Goal: Information Seeking & Learning: Learn about a topic

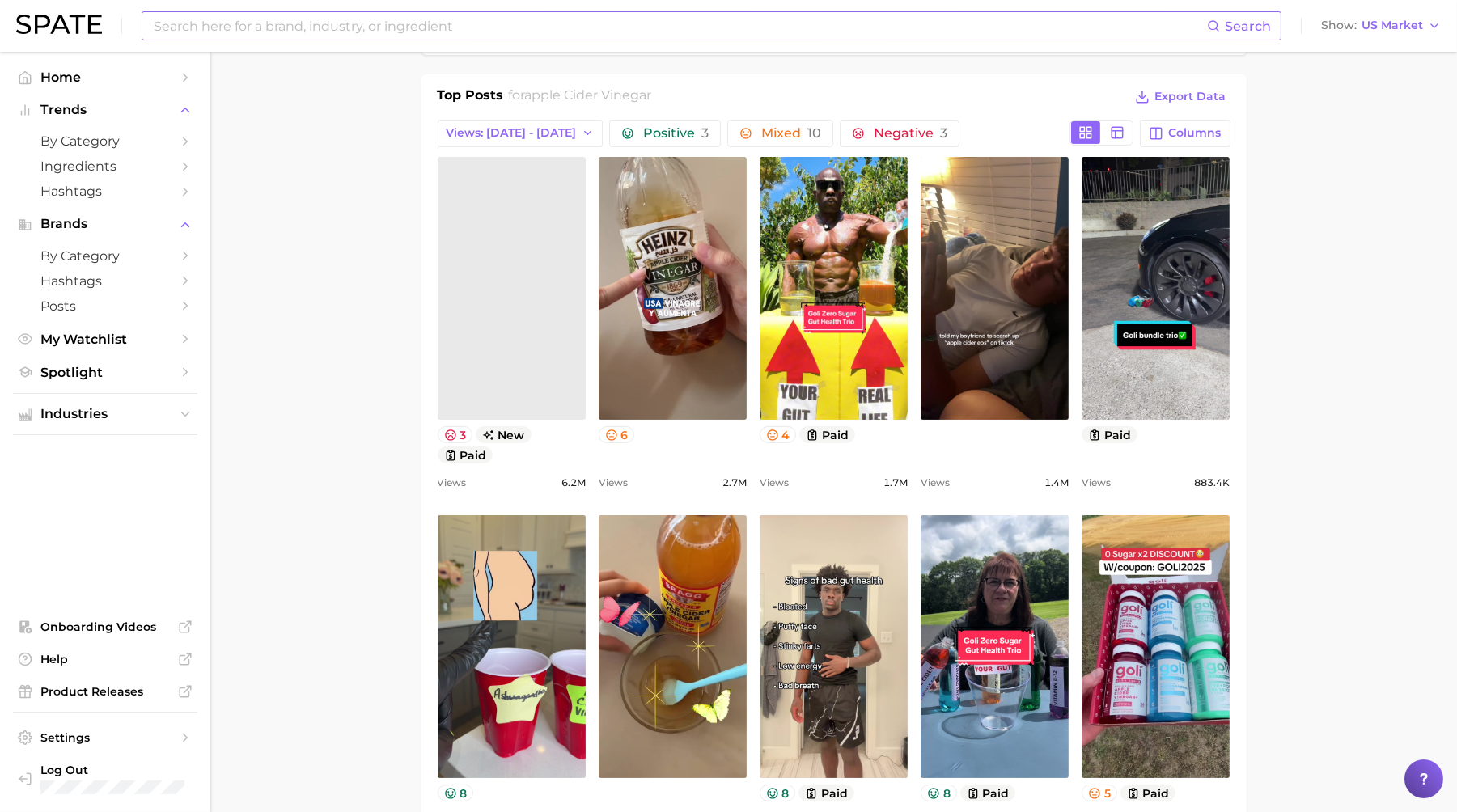
click at [319, 34] on input at bounding box center [680, 25] width 1056 height 28
type input "t"
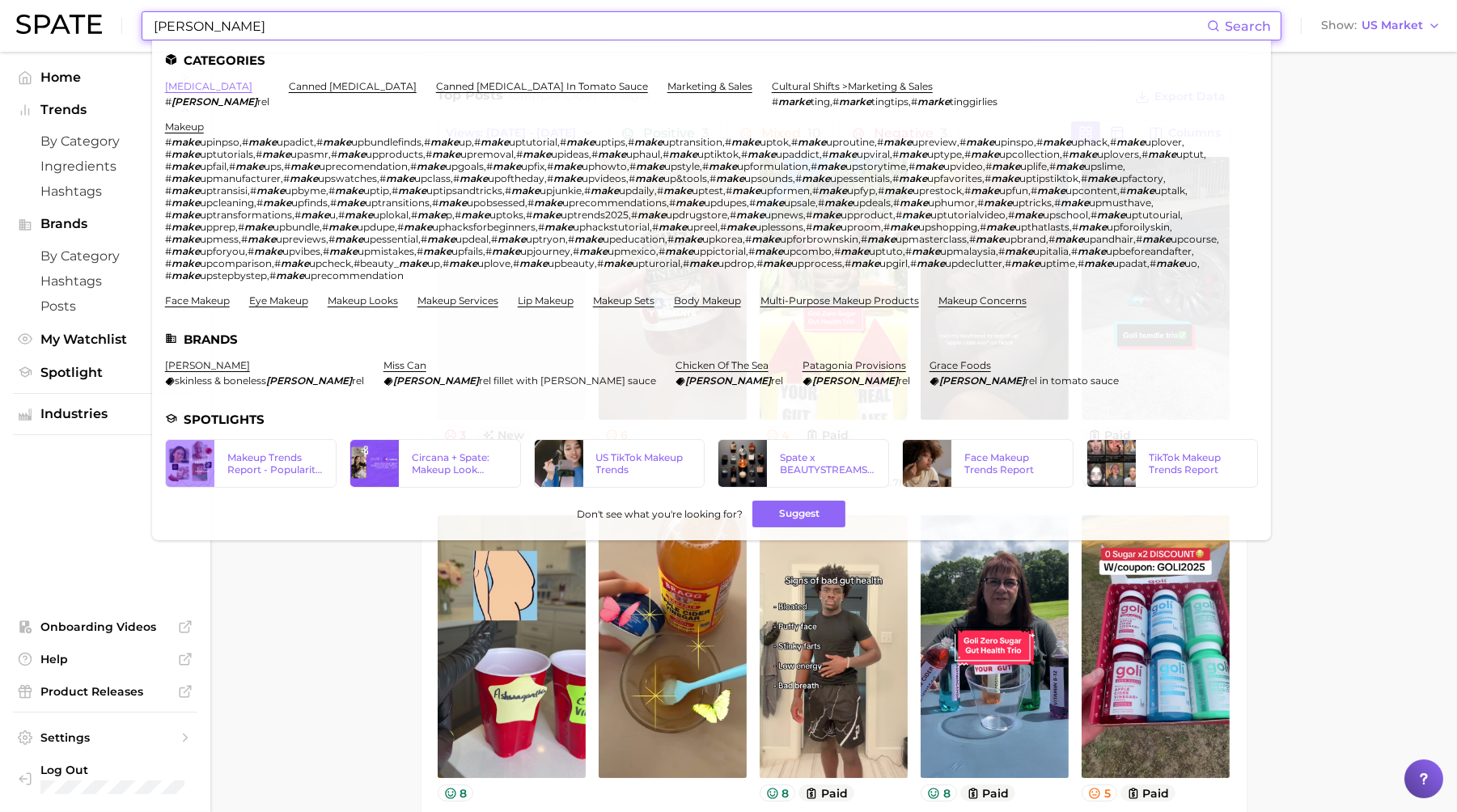
type input "[PERSON_NAME]"
click at [178, 82] on link "[MEDICAL_DATA]" at bounding box center [209, 86] width 88 height 12
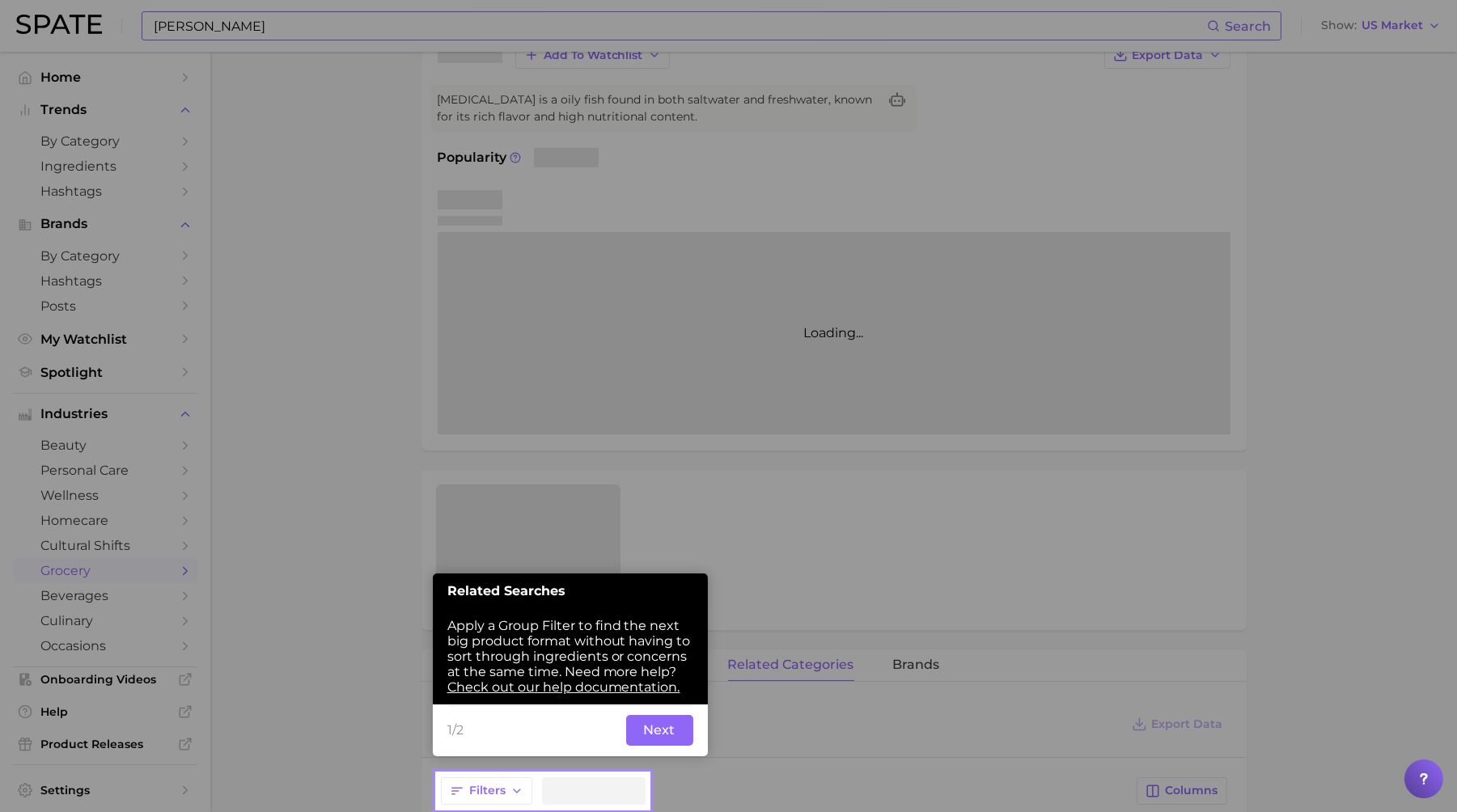
scroll to position [162, 0]
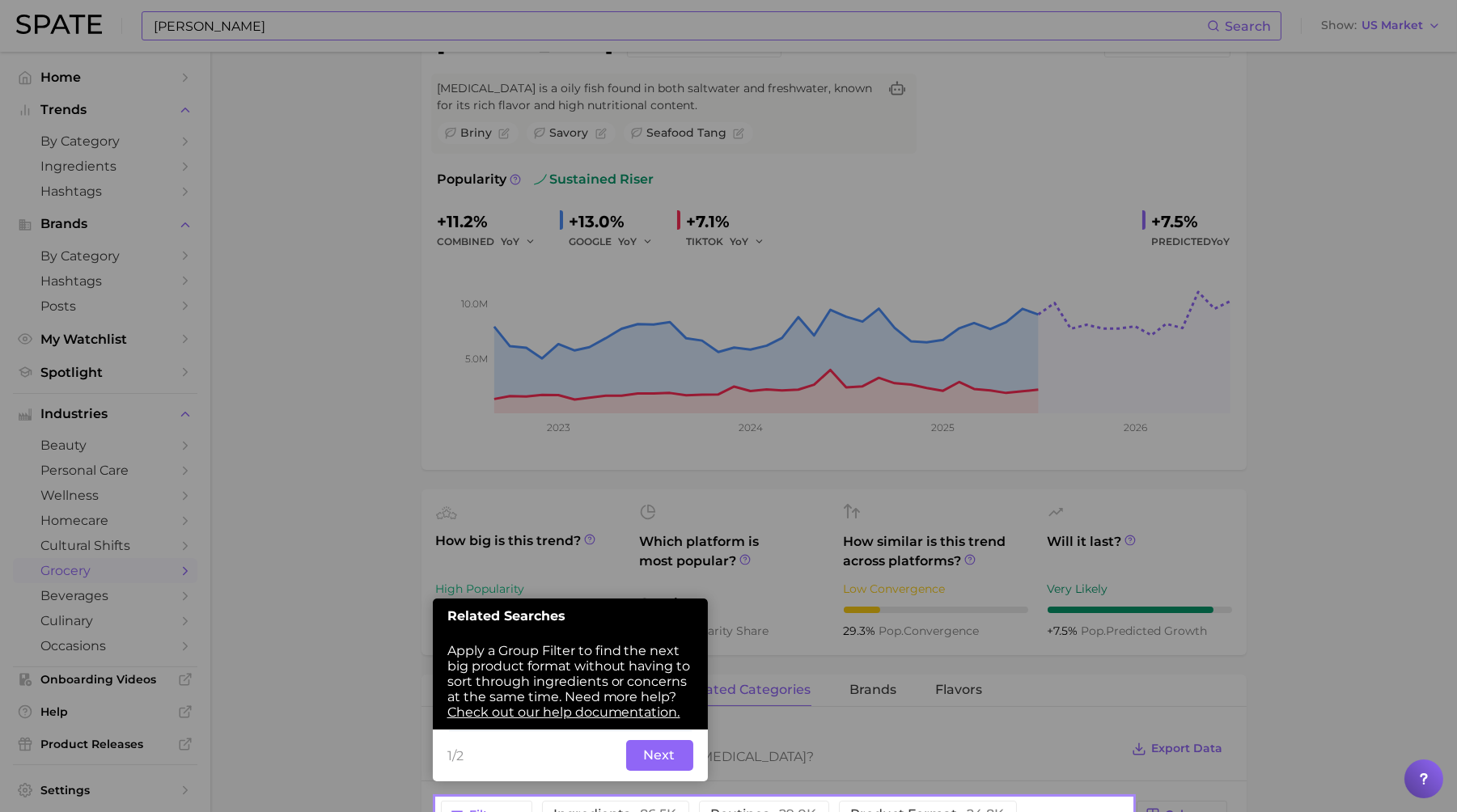
click at [652, 749] on button "Next" at bounding box center [660, 756] width 67 height 31
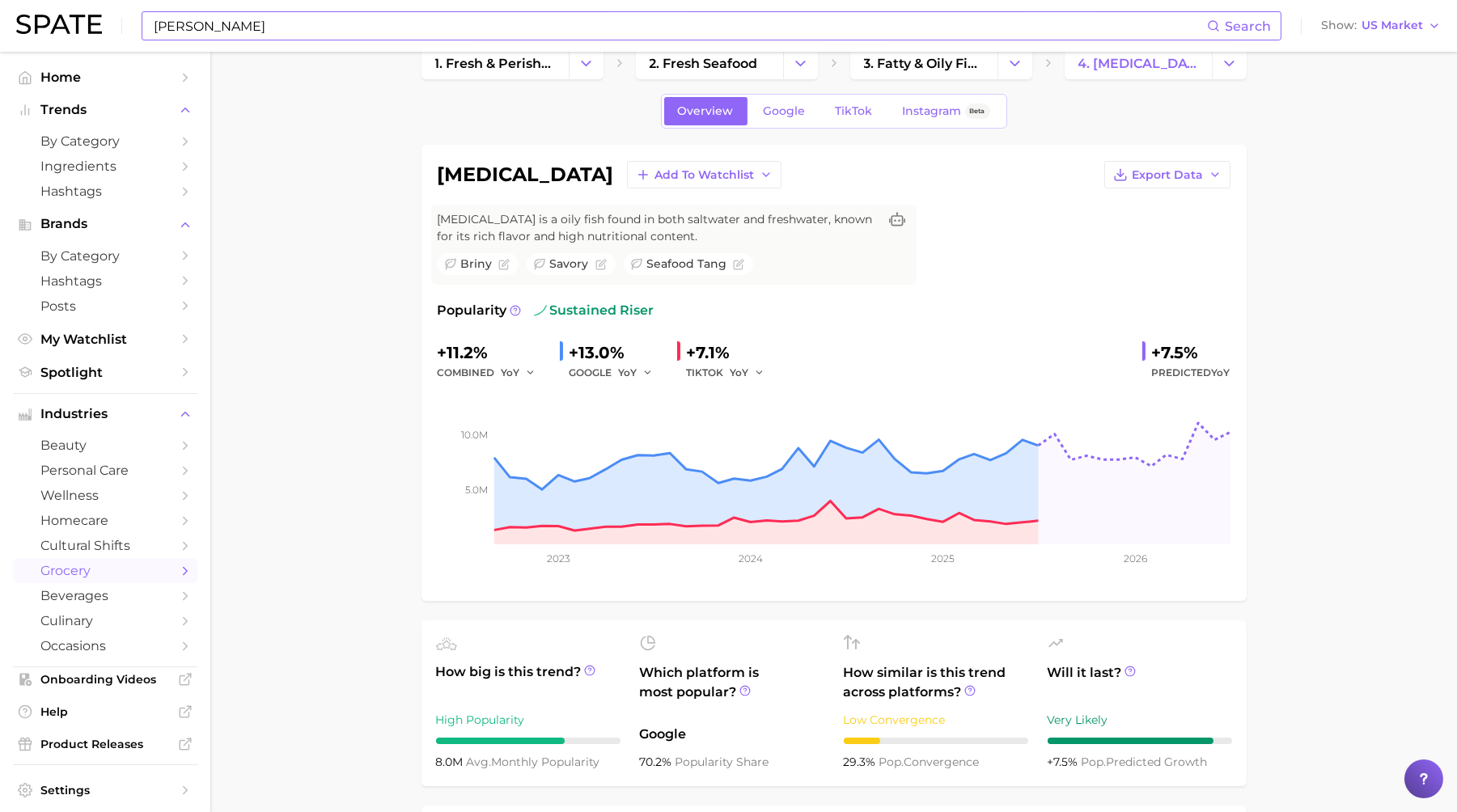
scroll to position [0, 0]
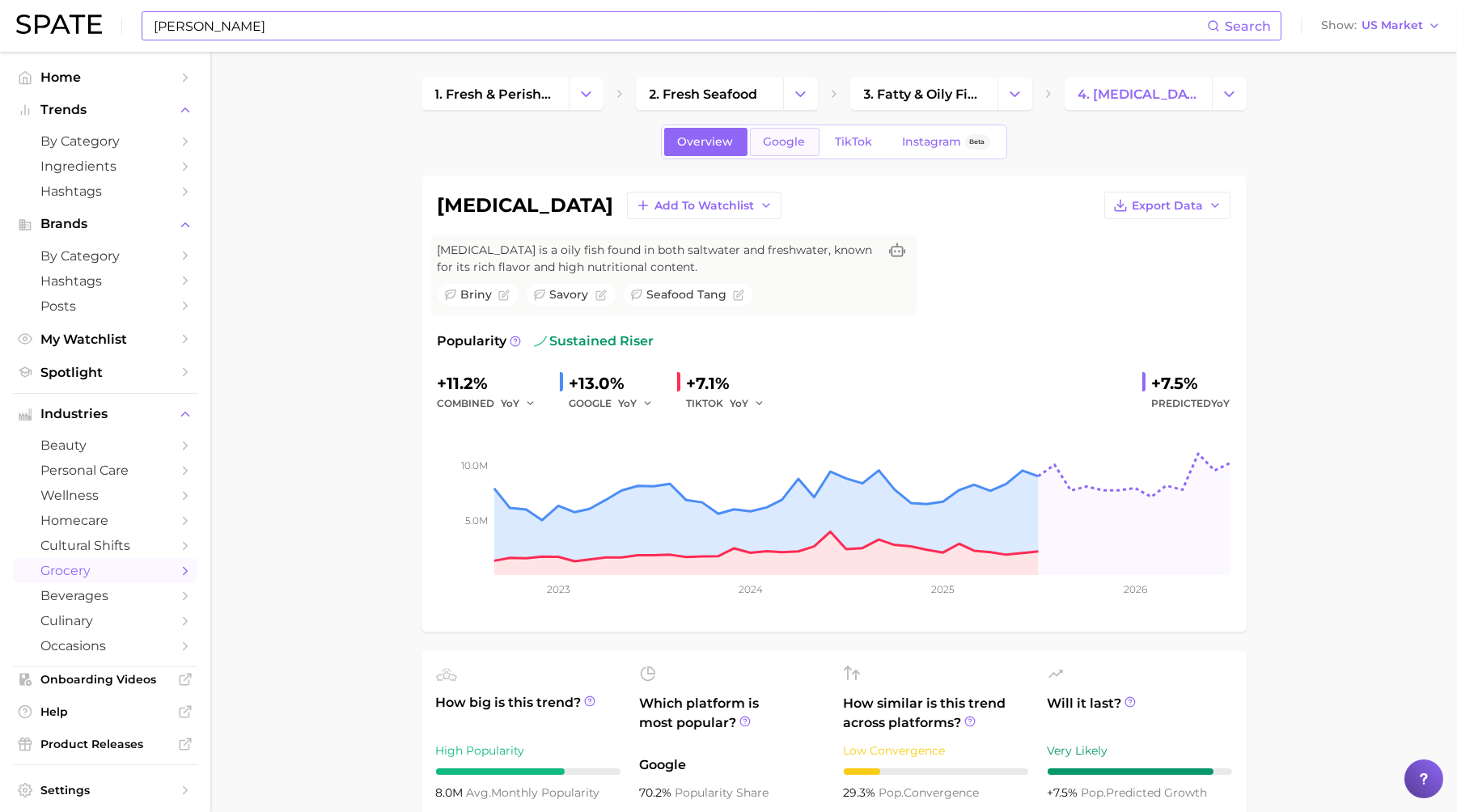
click at [789, 144] on span "Google" at bounding box center [785, 142] width 42 height 13
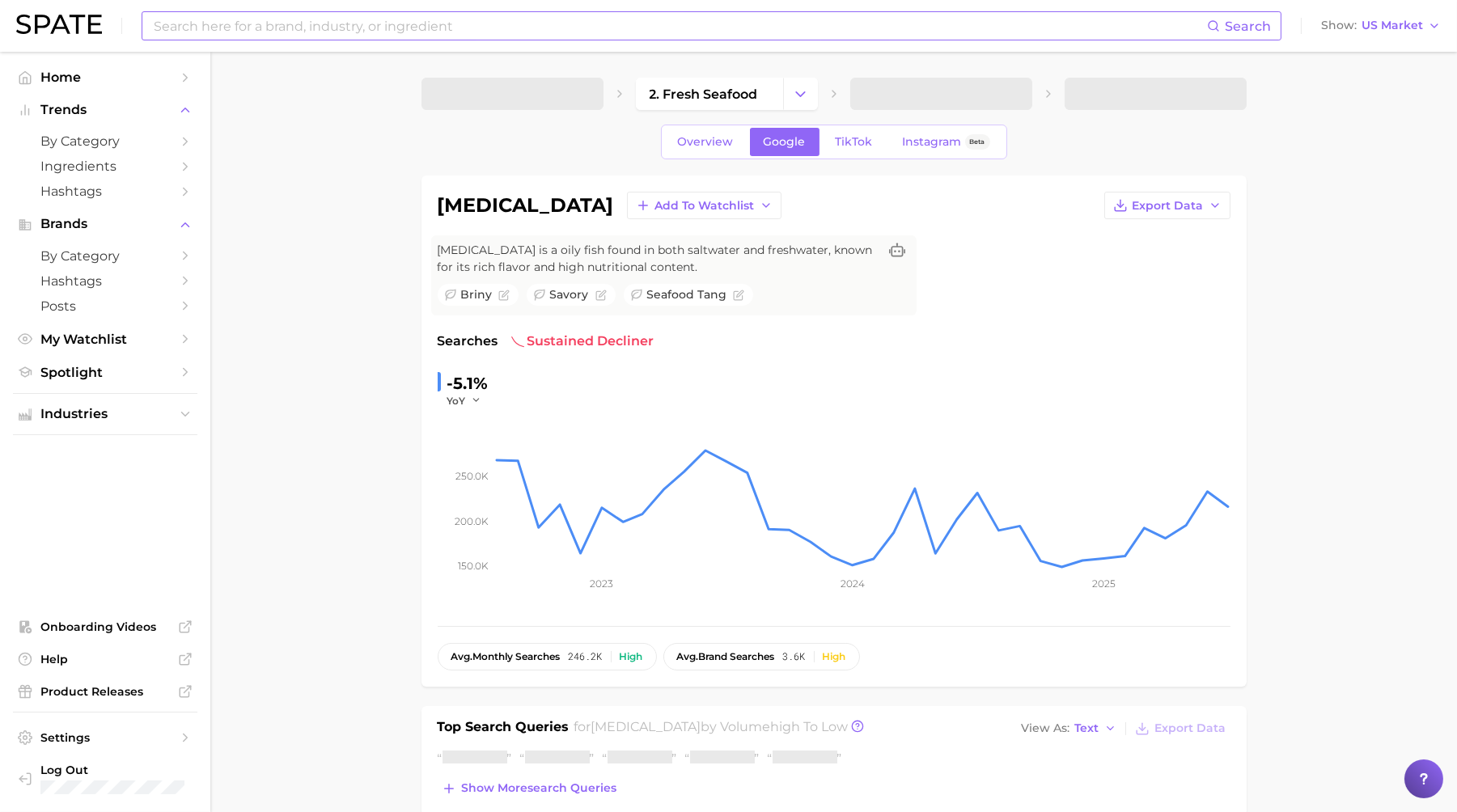
scroll to position [184, 0]
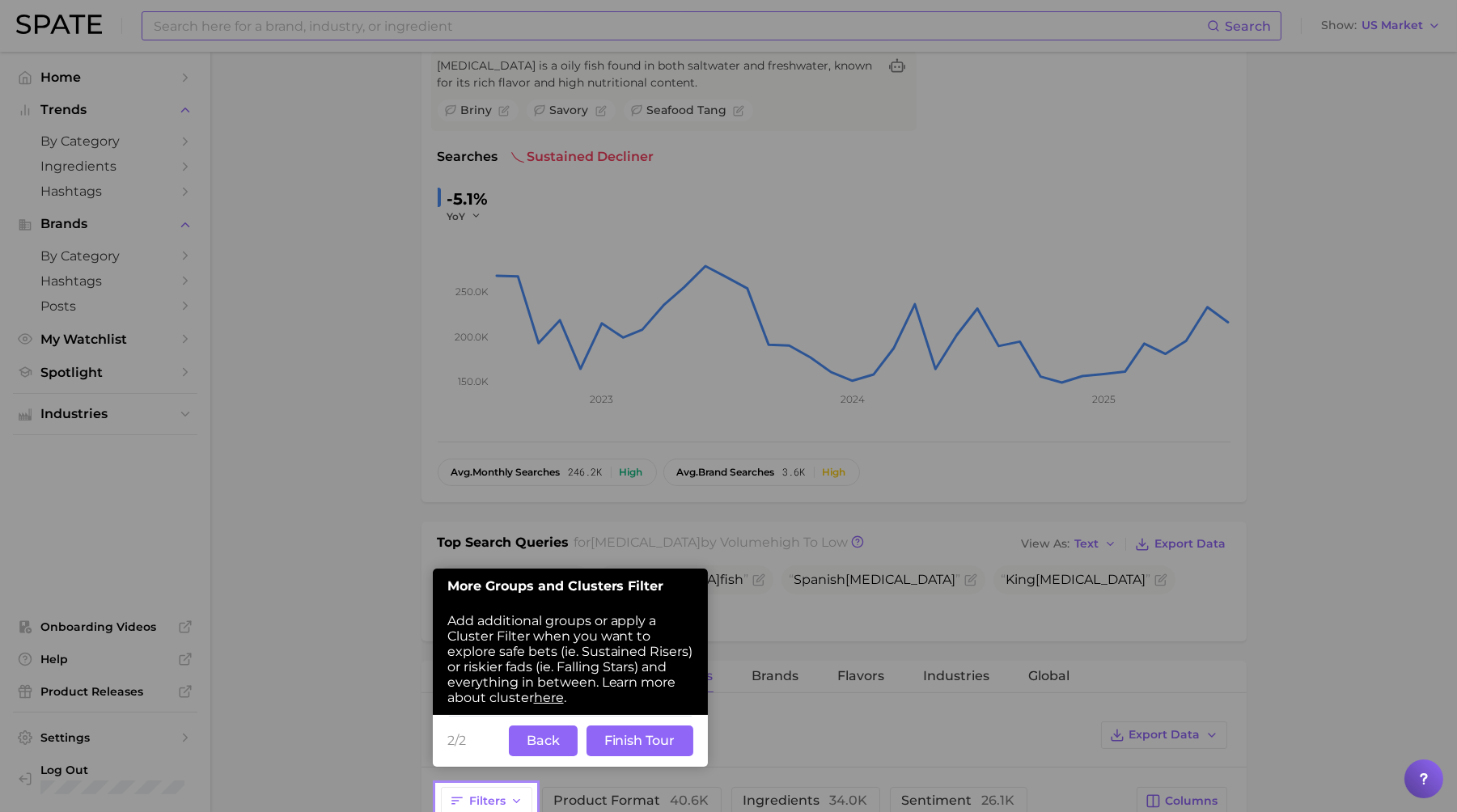
click at [556, 744] on button "Back" at bounding box center [544, 740] width 69 height 31
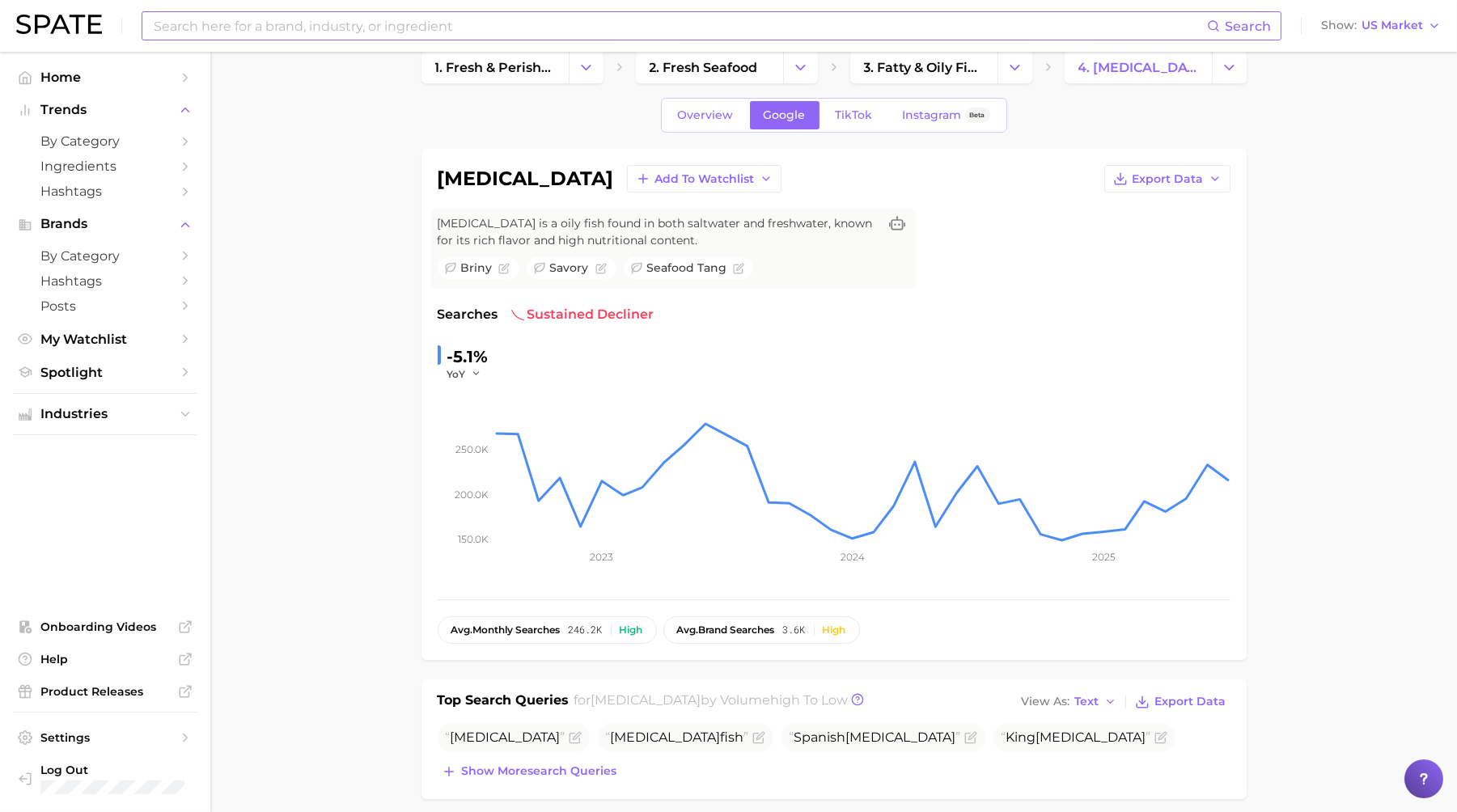
scroll to position [0, 0]
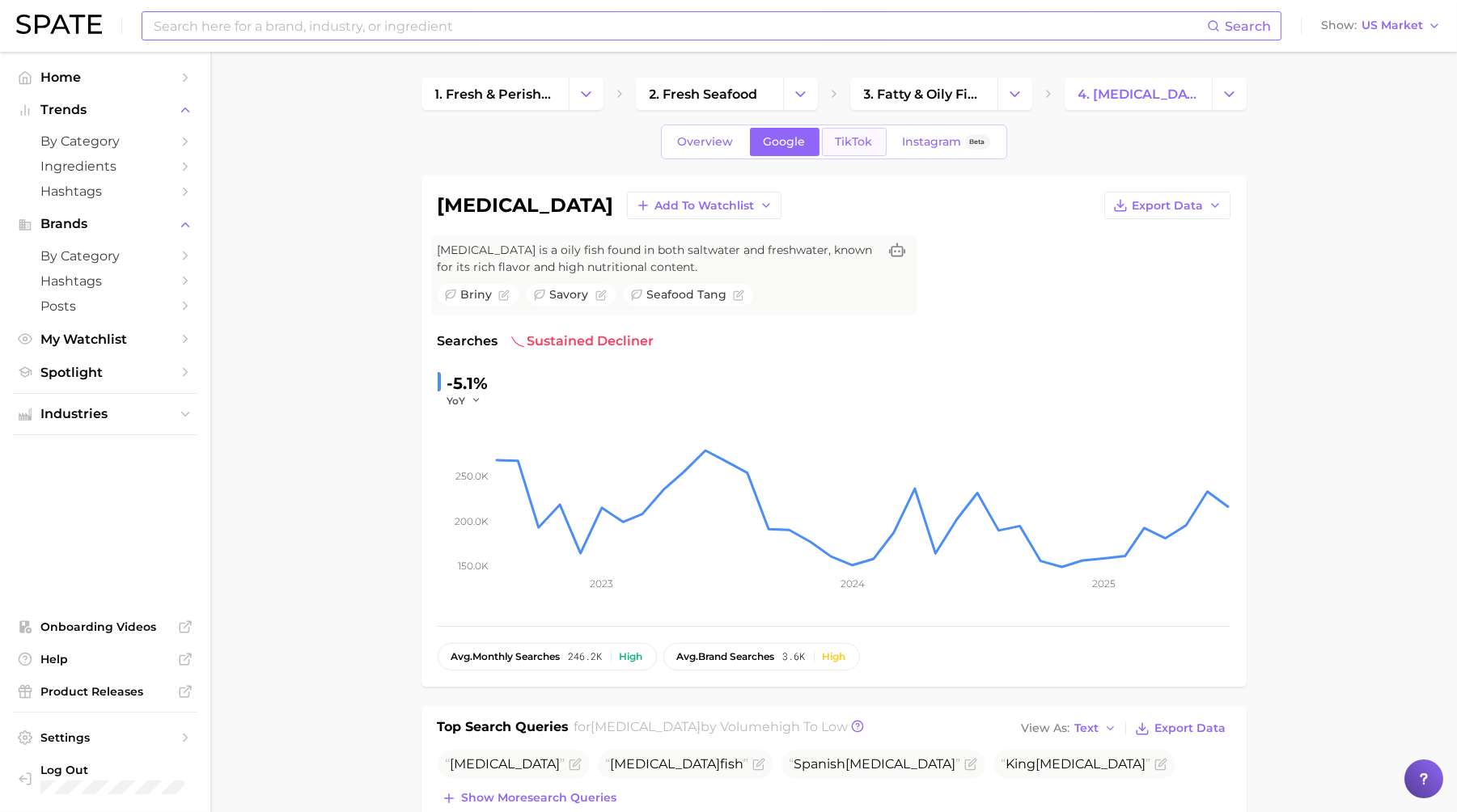
click at [849, 147] on span "TikTok" at bounding box center [854, 142] width 37 height 13
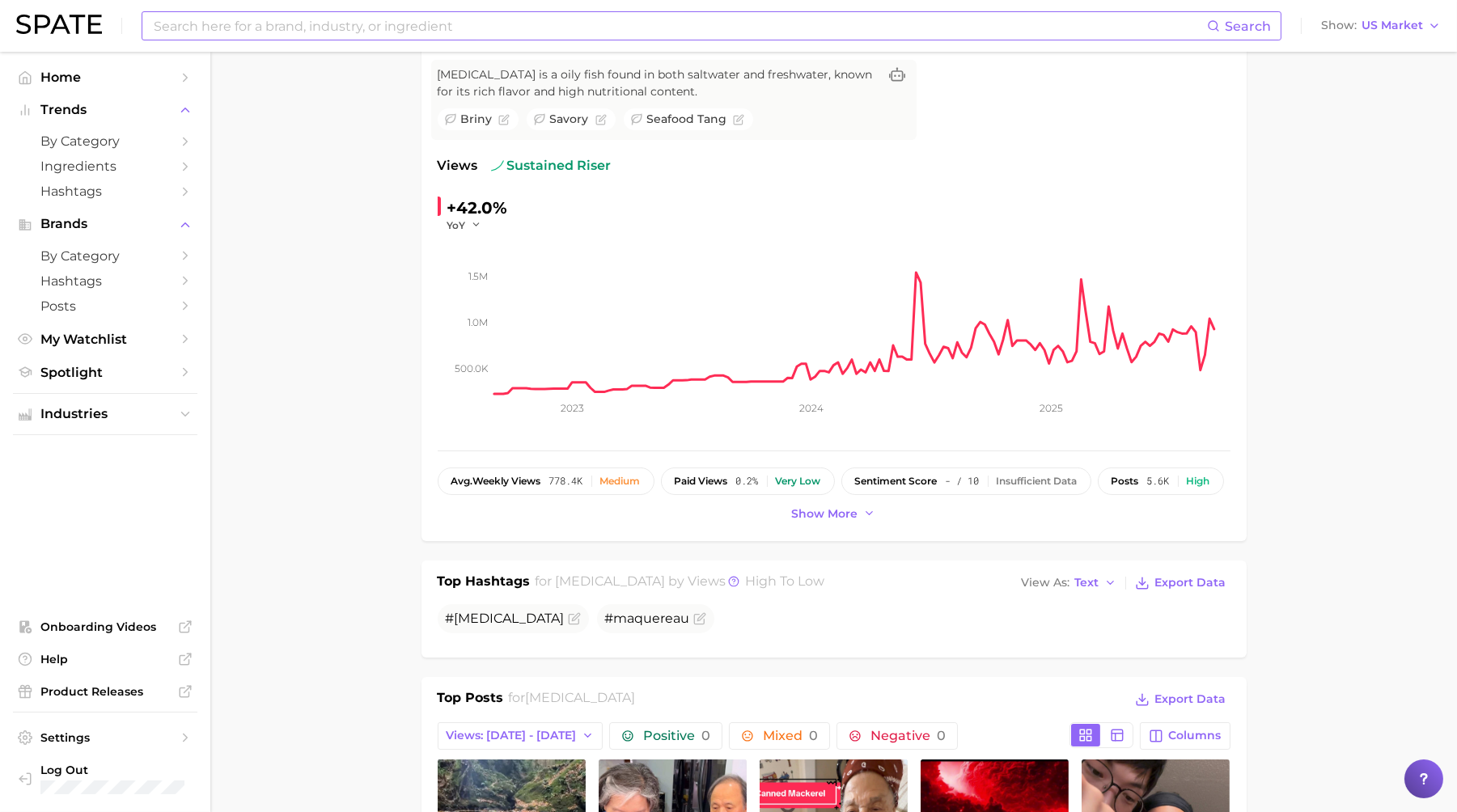
scroll to position [475, 0]
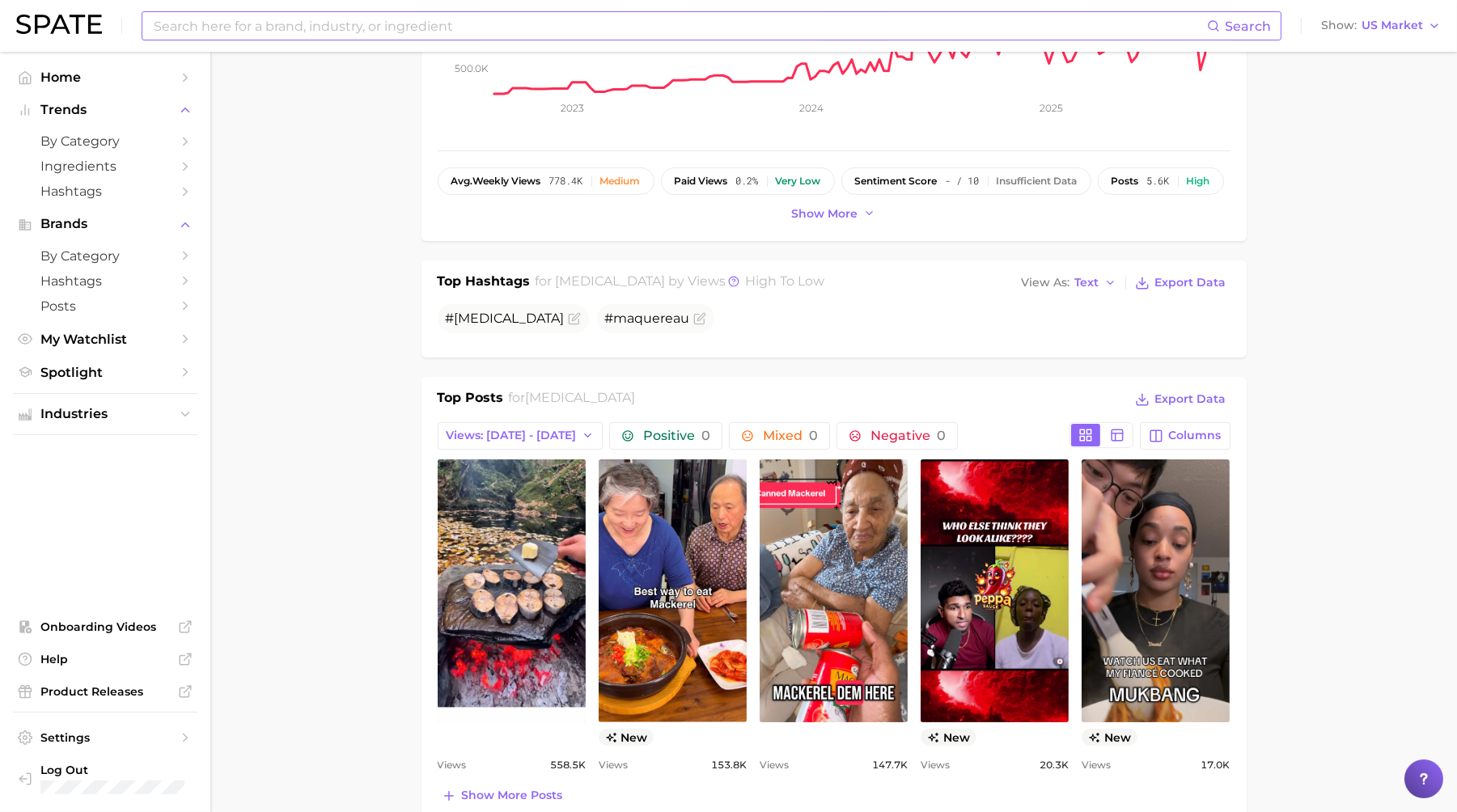
click at [346, 454] on main "1. fresh & perishable foods 2. fresh seafood 3. fatty & oily fish products 4. […" at bounding box center [834, 769] width 1247 height 2387
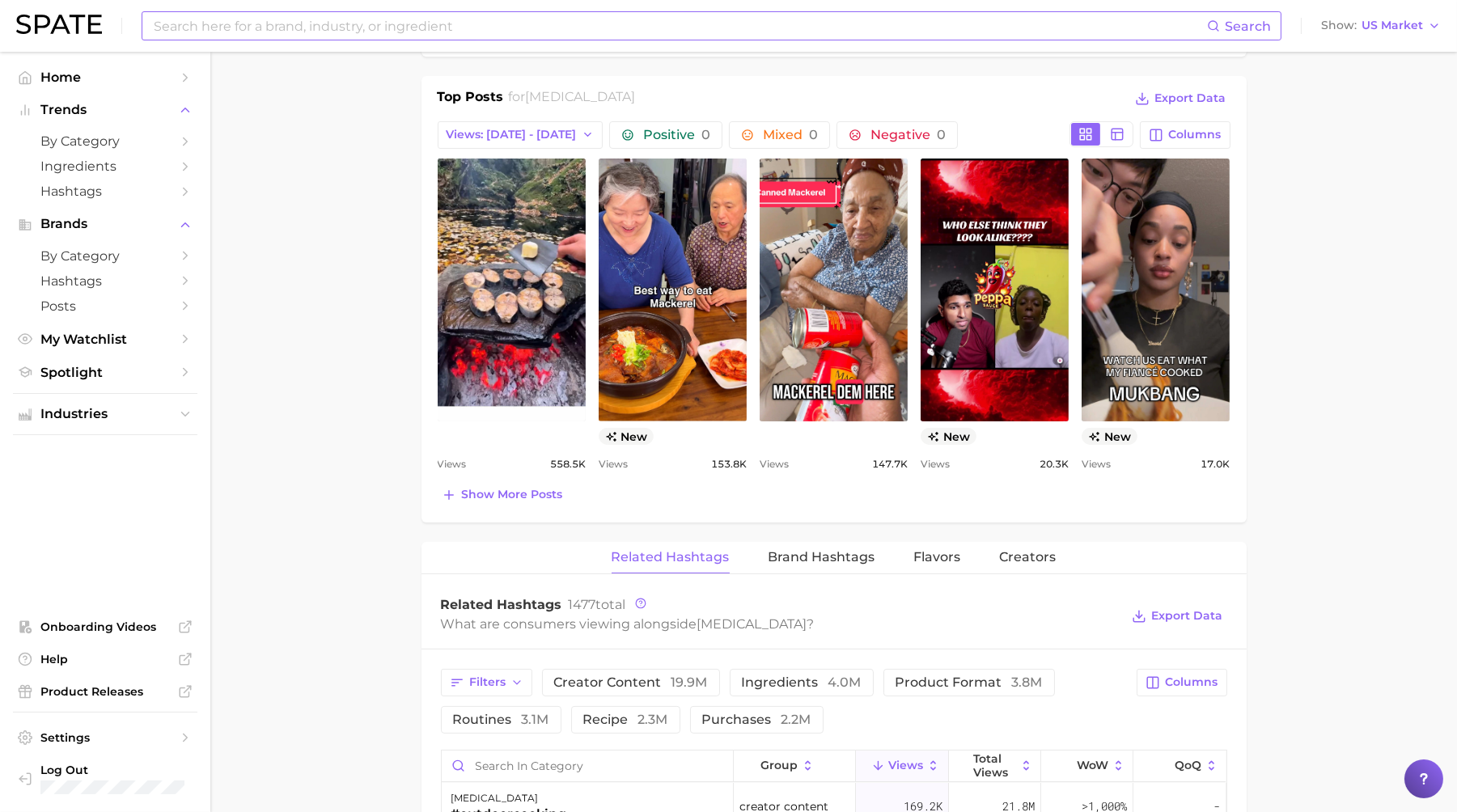
scroll to position [1158, 0]
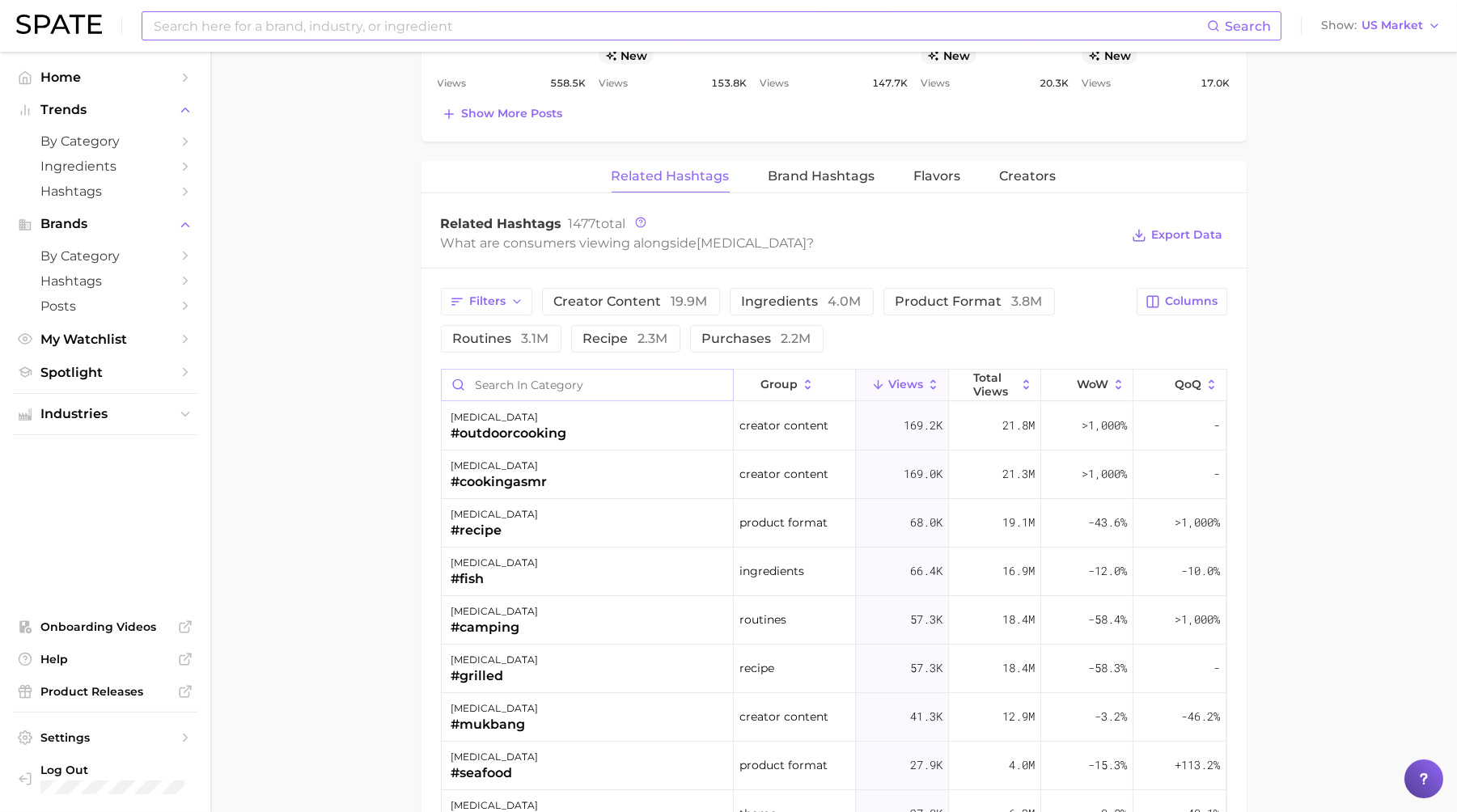
click at [520, 388] on input "Search in category" at bounding box center [588, 385] width 291 height 31
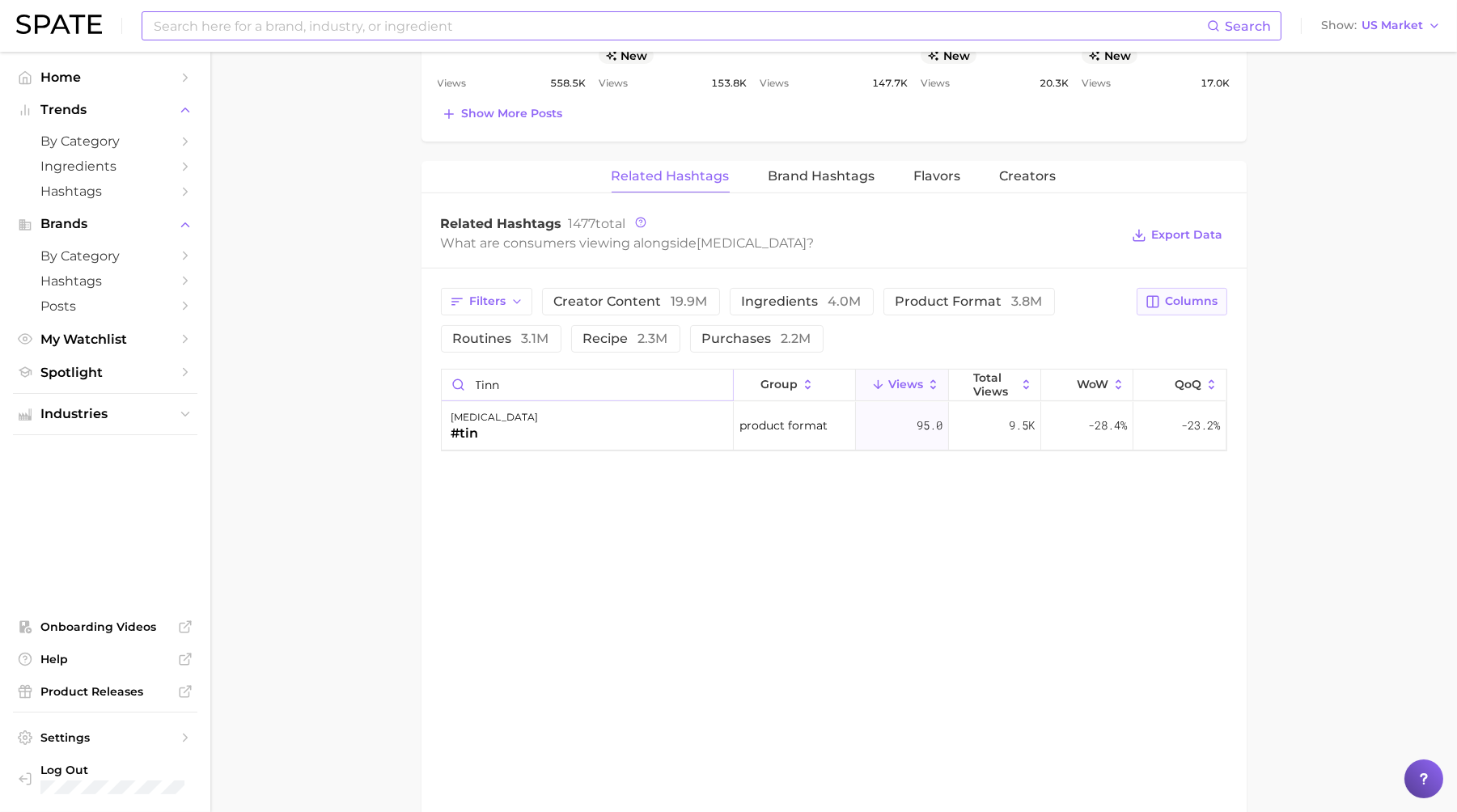
type input "tinn"
click at [1167, 305] on span "Columns" at bounding box center [1192, 301] width 52 height 13
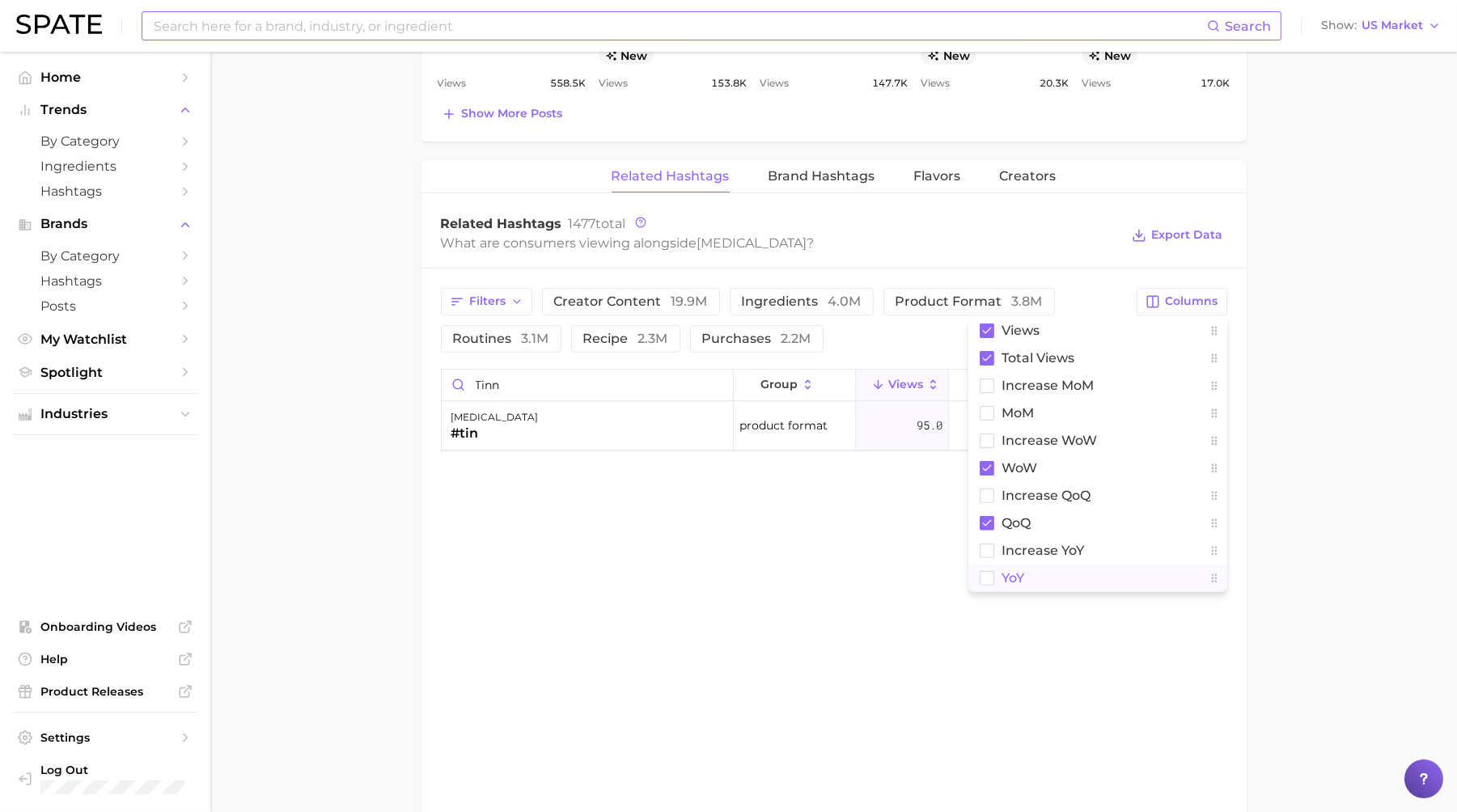
click at [1059, 574] on button "YoY" at bounding box center [1098, 578] width 259 height 28
click at [886, 581] on div "Related Hashtags Brand Hashtags Flavors Creators Related Hashtags 1477 total Wh…" at bounding box center [834, 515] width 826 height 709
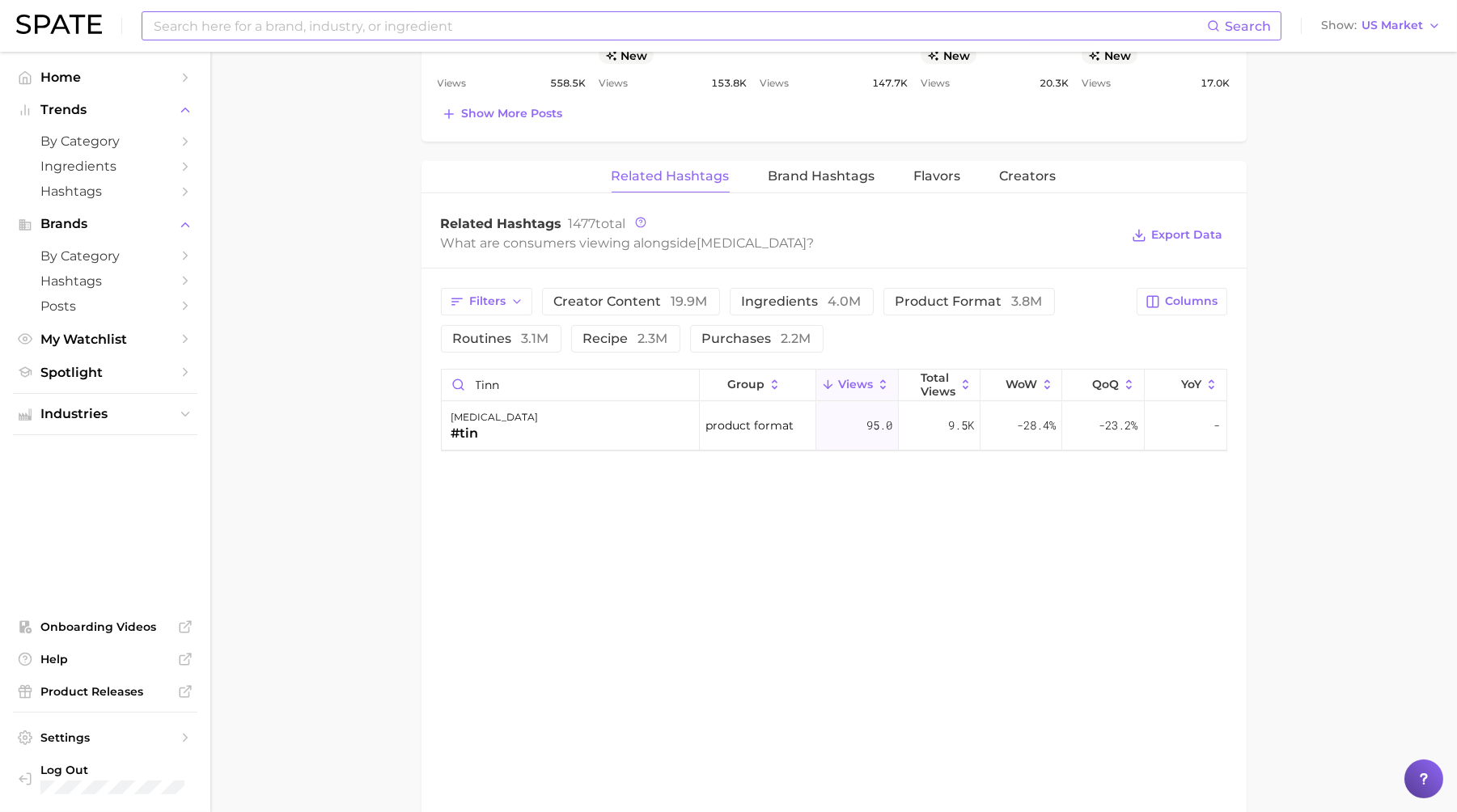
click at [861, 572] on div "Related Hashtags Brand Hashtags Flavors Creators Related Hashtags 1477 total Wh…" at bounding box center [834, 515] width 826 height 709
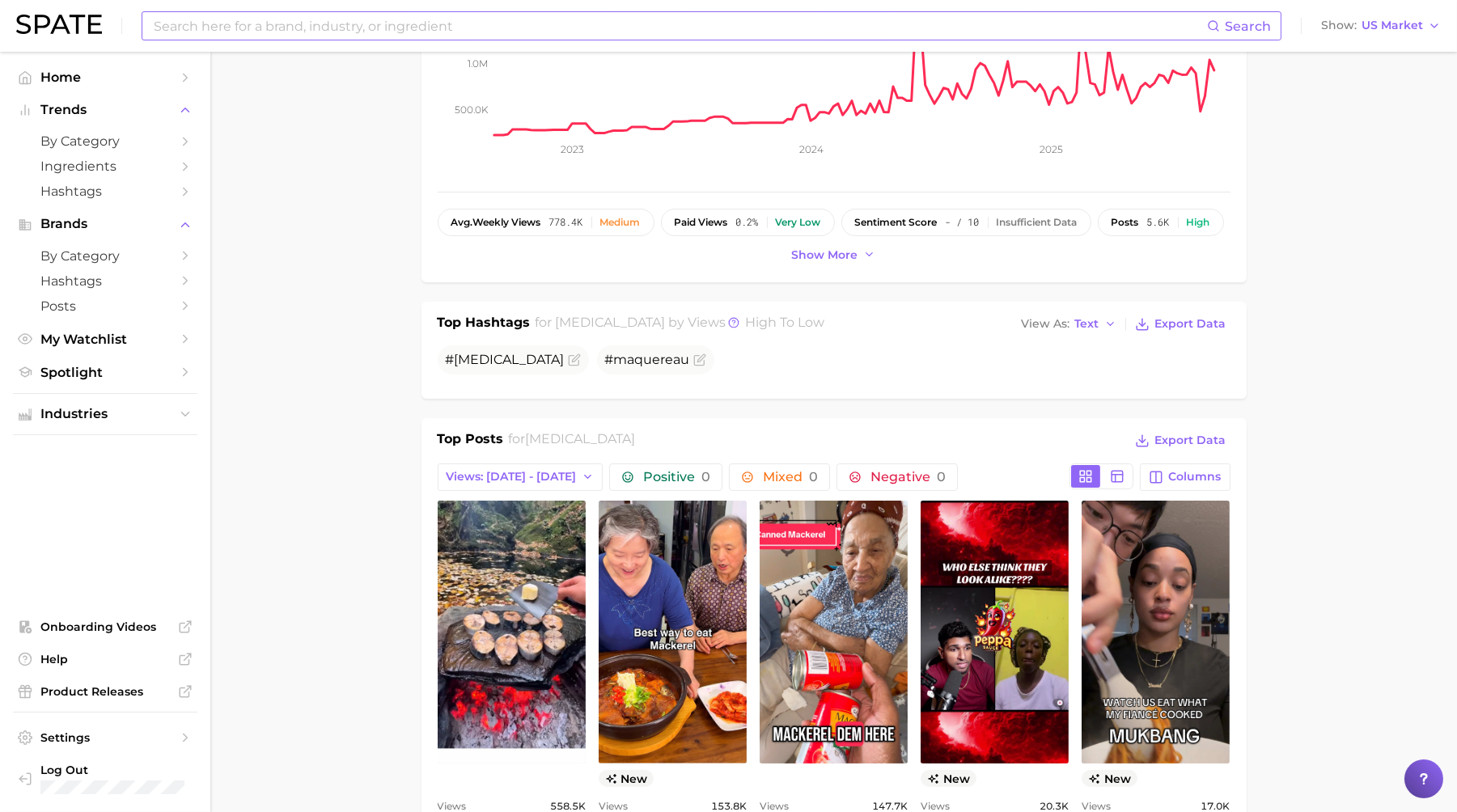
scroll to position [51, 0]
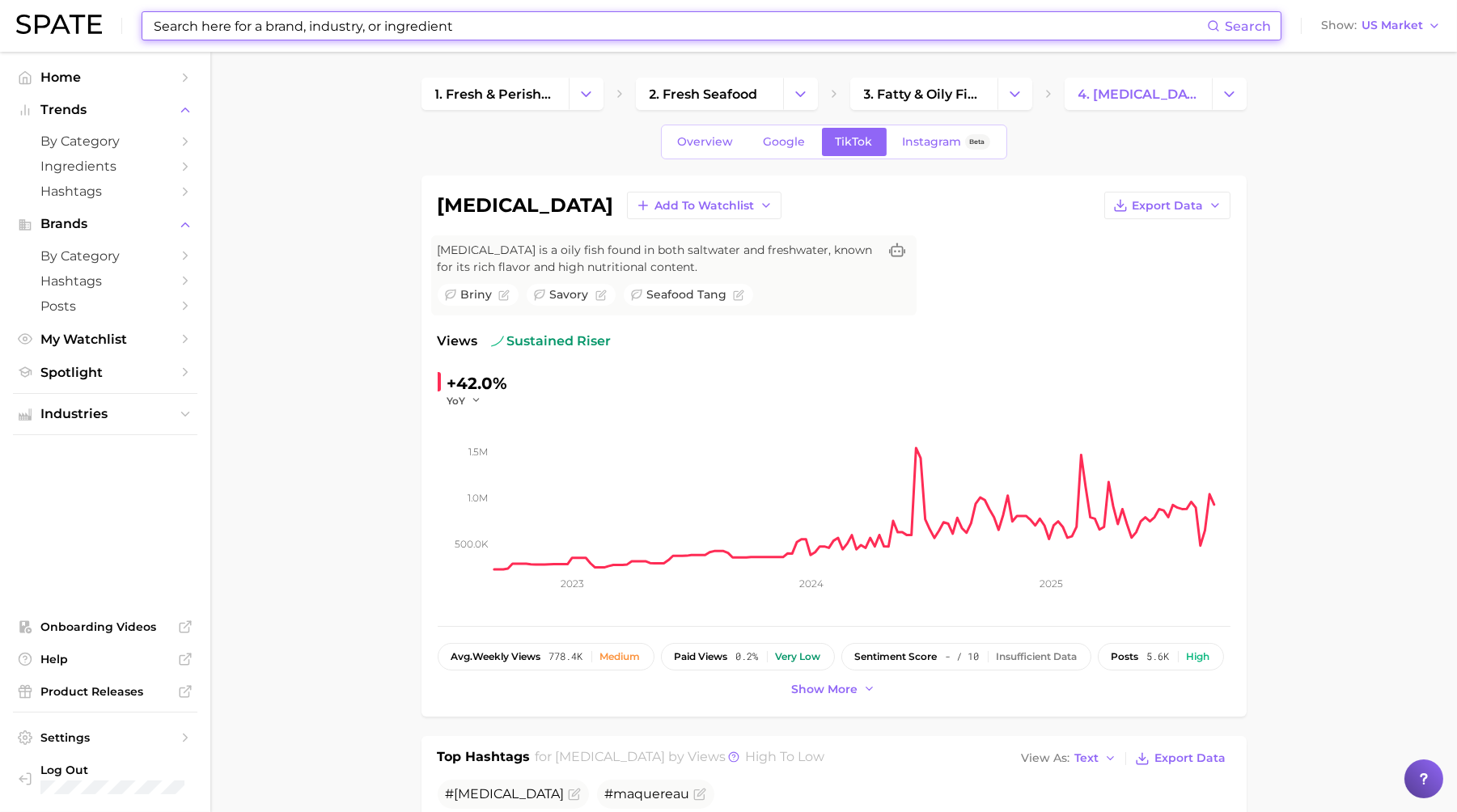
click at [284, 30] on input at bounding box center [680, 25] width 1056 height 28
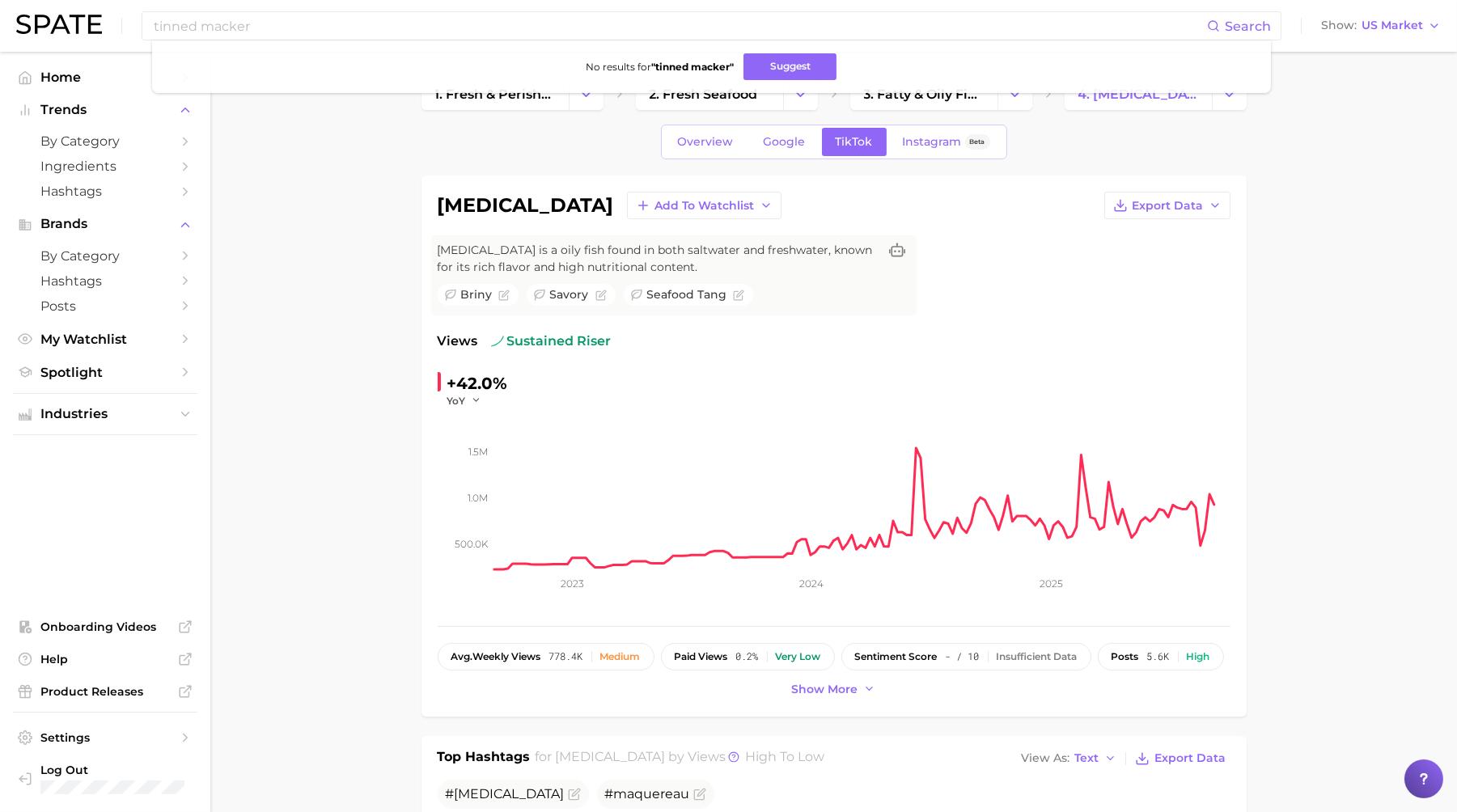
click at [721, 138] on span "Overview" at bounding box center [706, 142] width 56 height 13
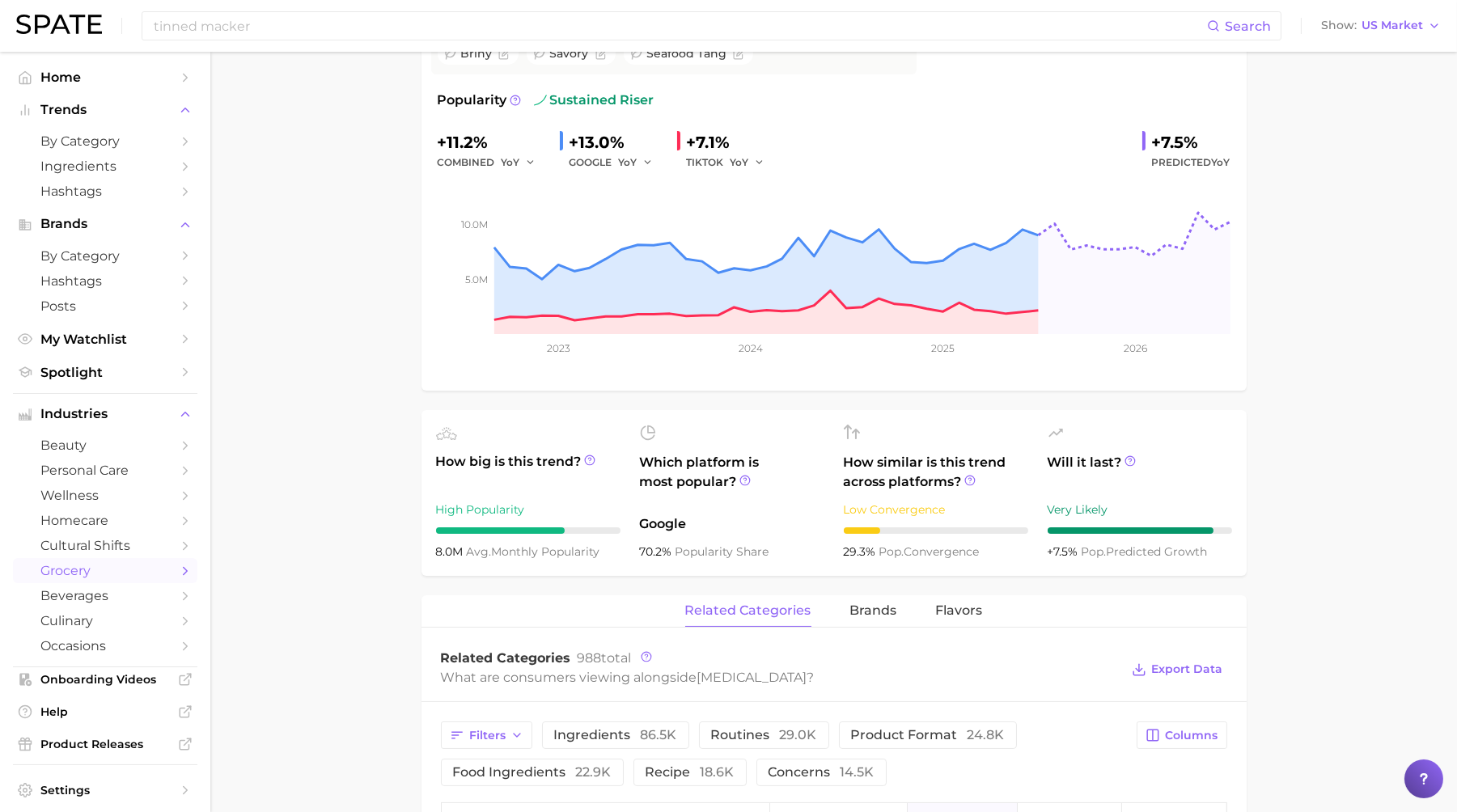
scroll to position [257, 0]
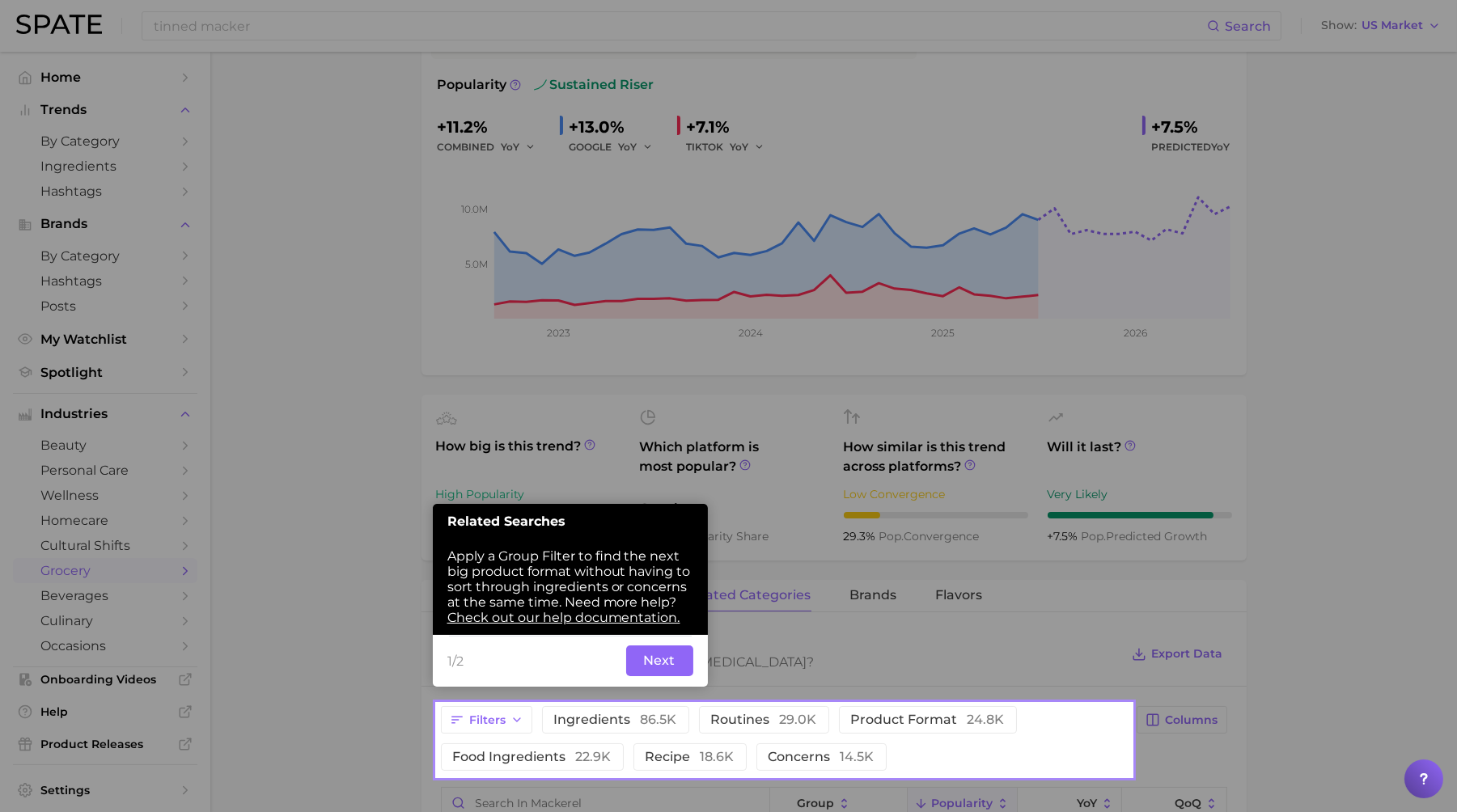
click at [654, 661] on button "Next" at bounding box center [660, 661] width 67 height 31
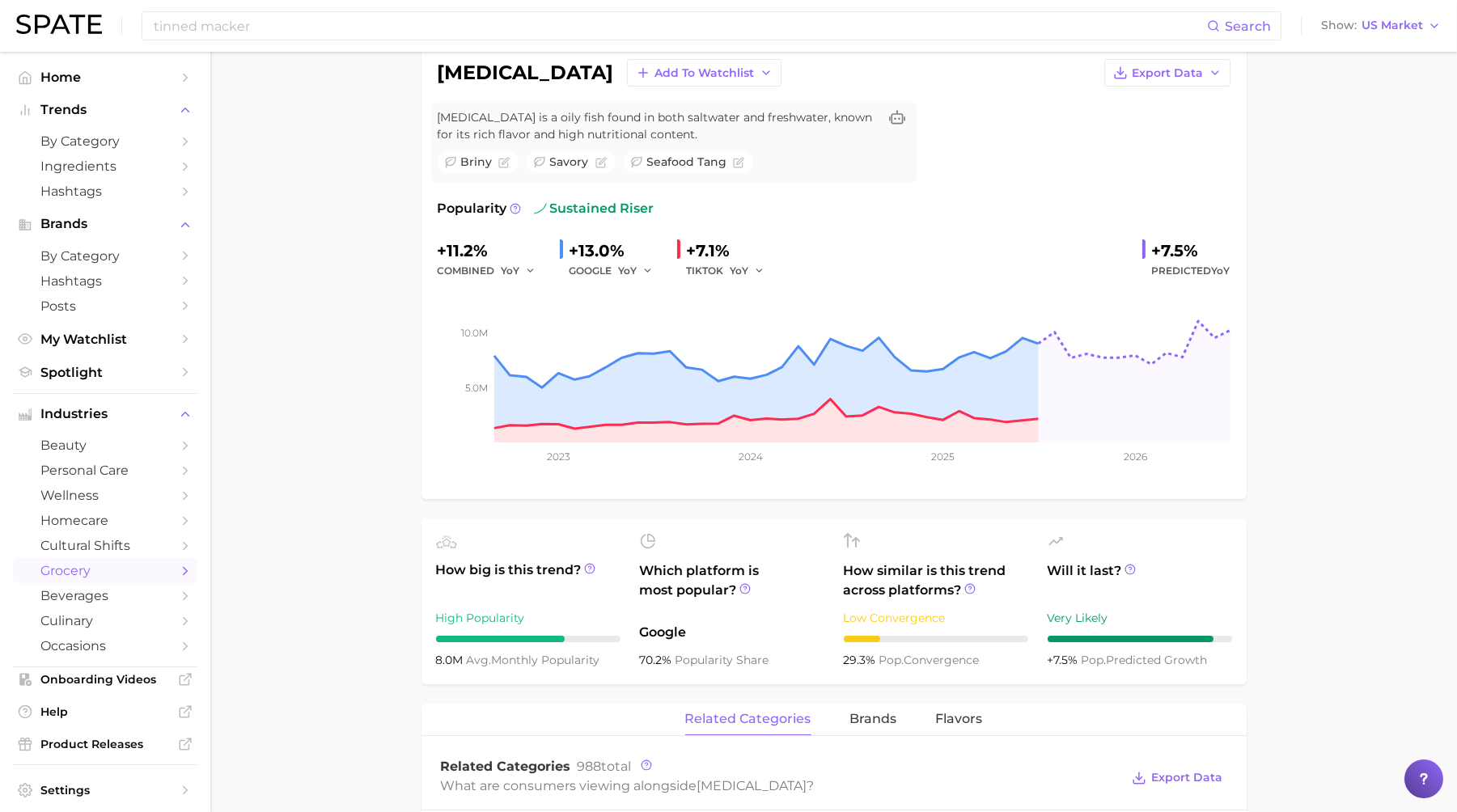
scroll to position [10, 0]
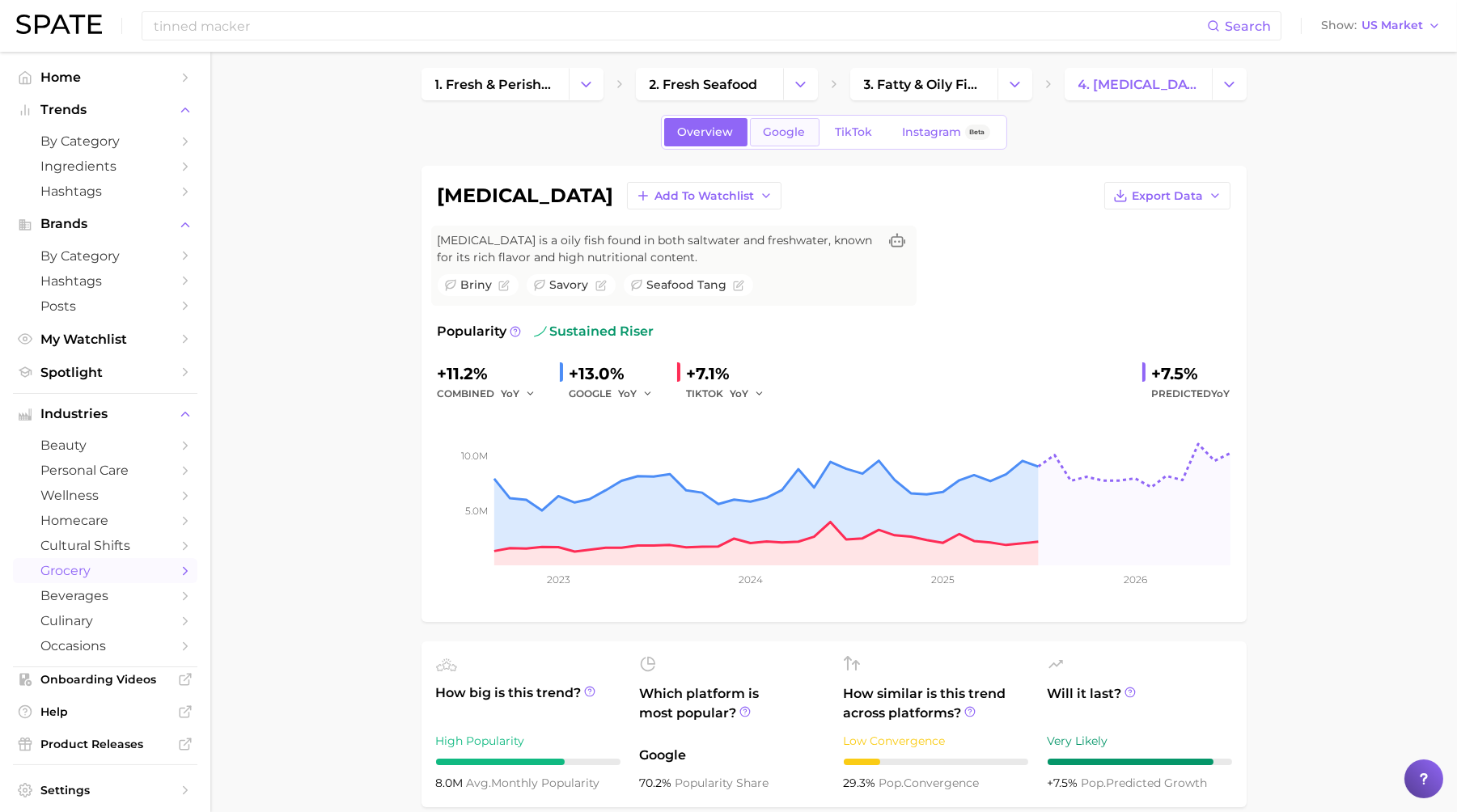
click at [796, 136] on span "Google" at bounding box center [785, 132] width 42 height 13
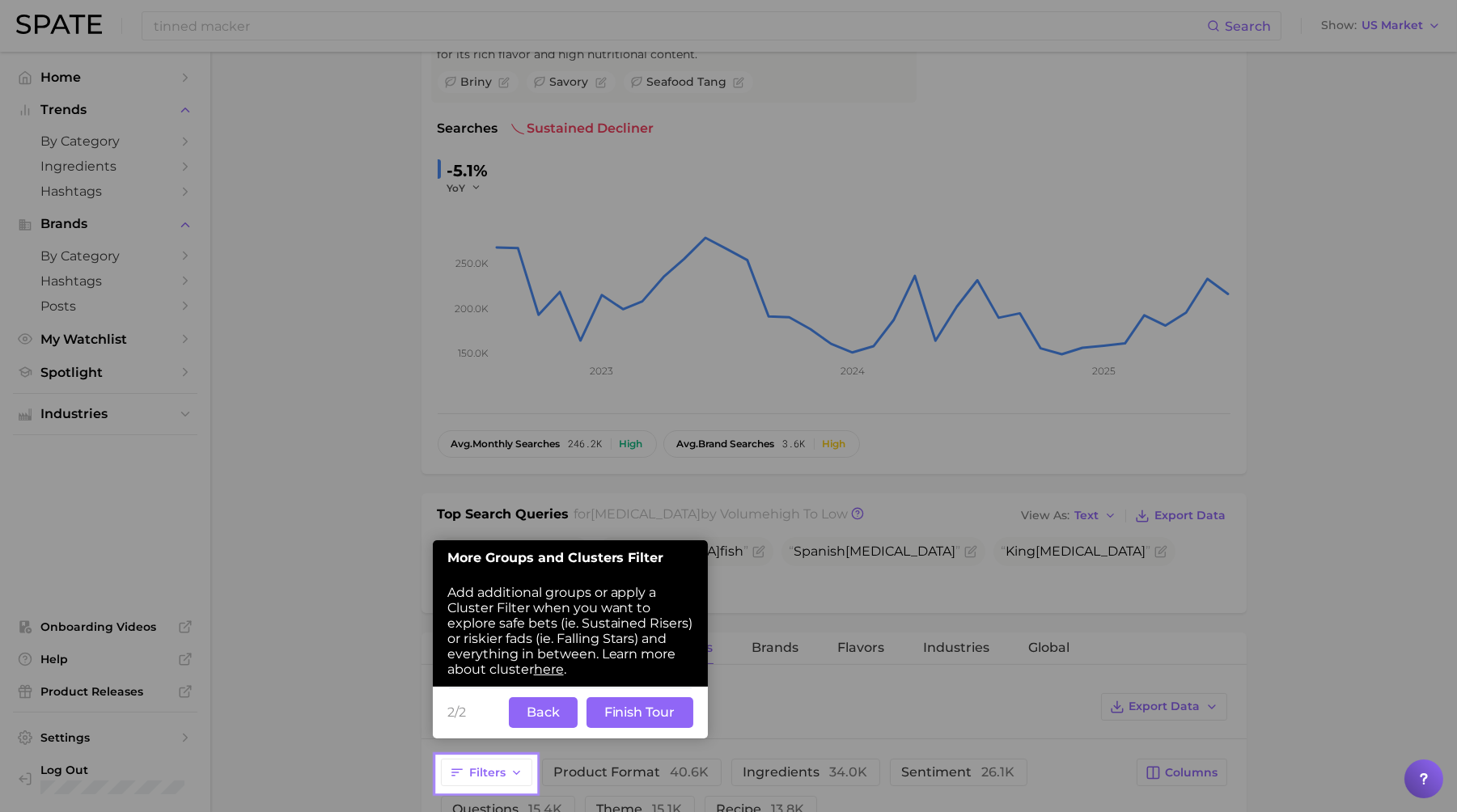
scroll to position [228, 0]
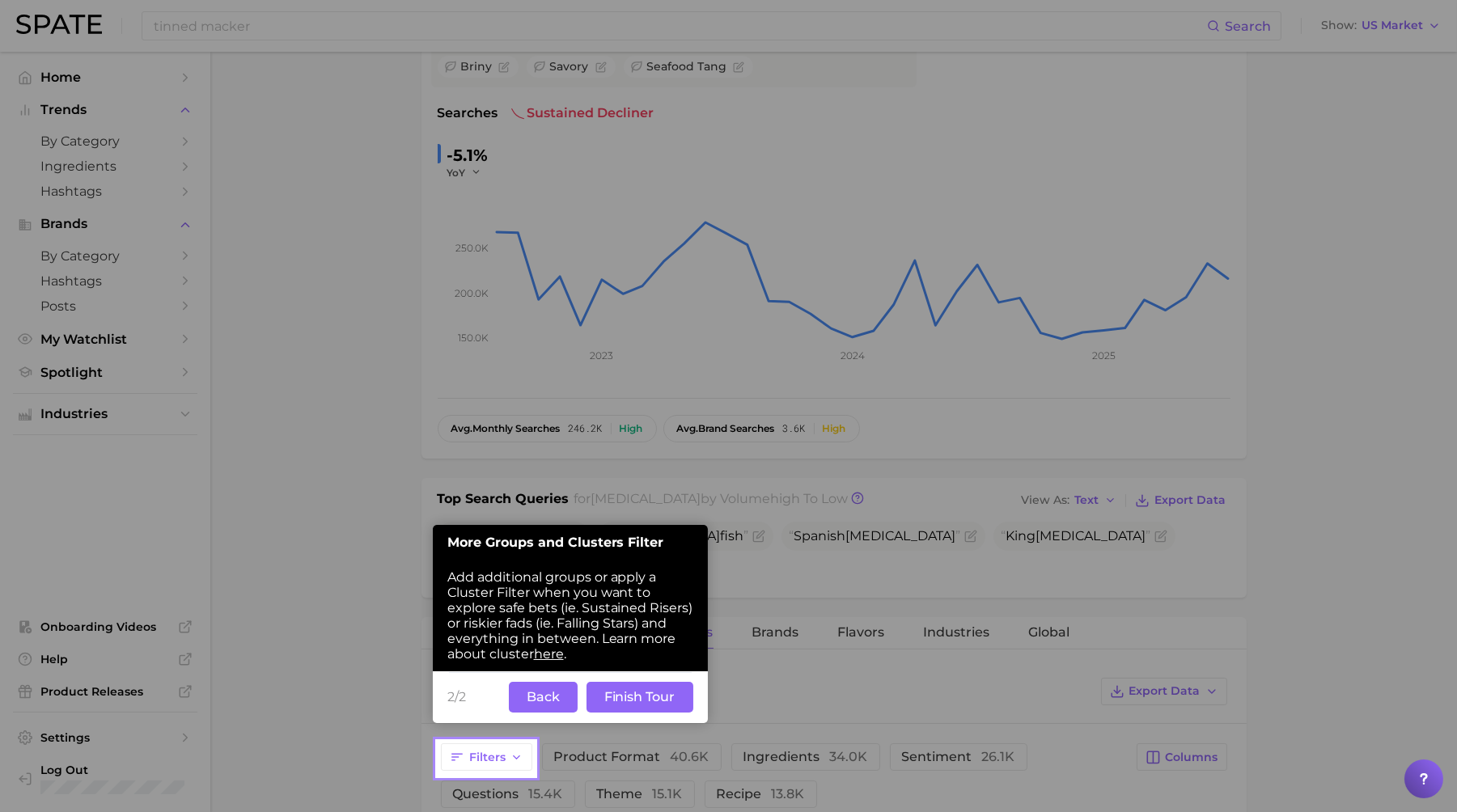
click at [627, 704] on button "Finish Tour" at bounding box center [640, 697] width 107 height 31
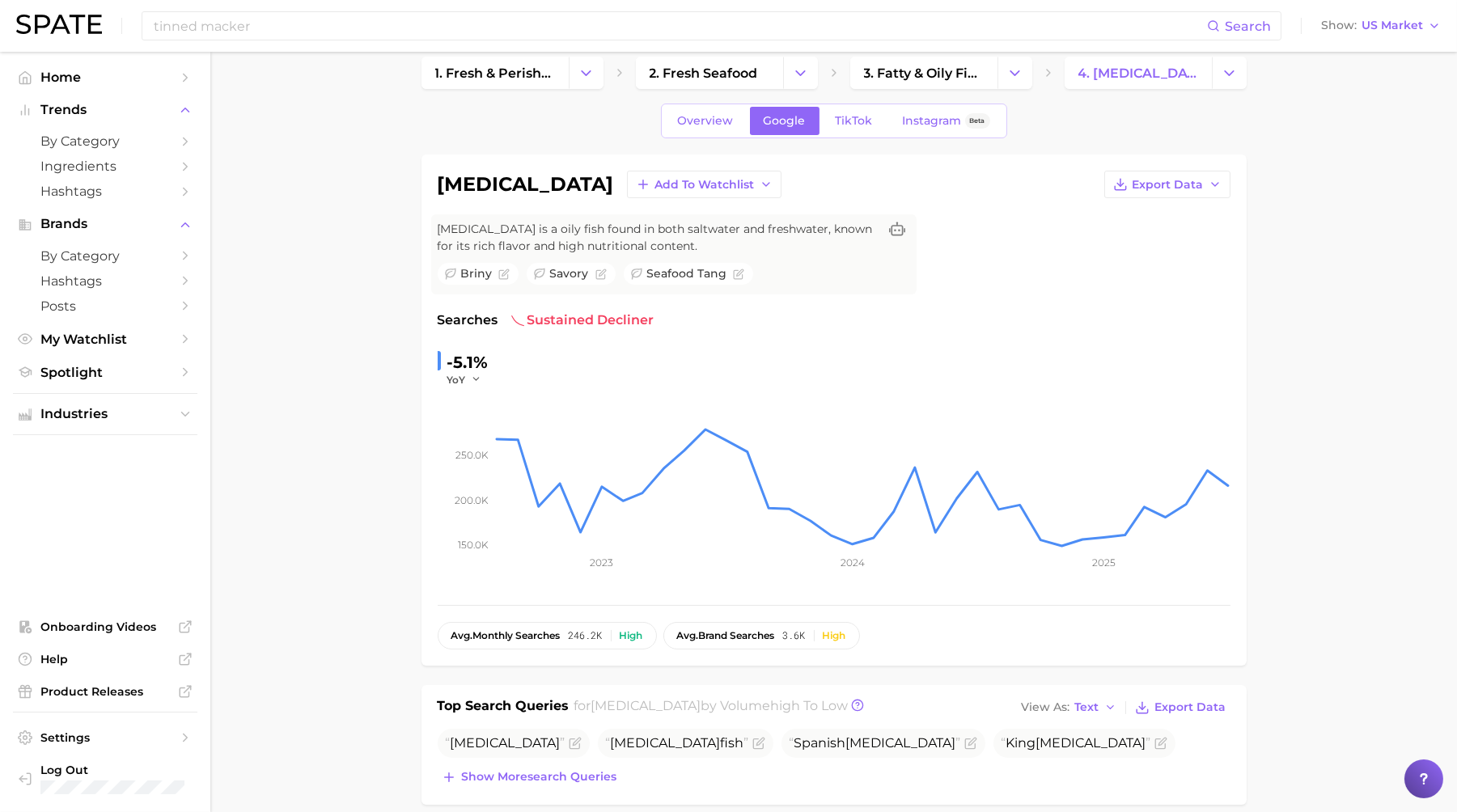
scroll to position [0, 0]
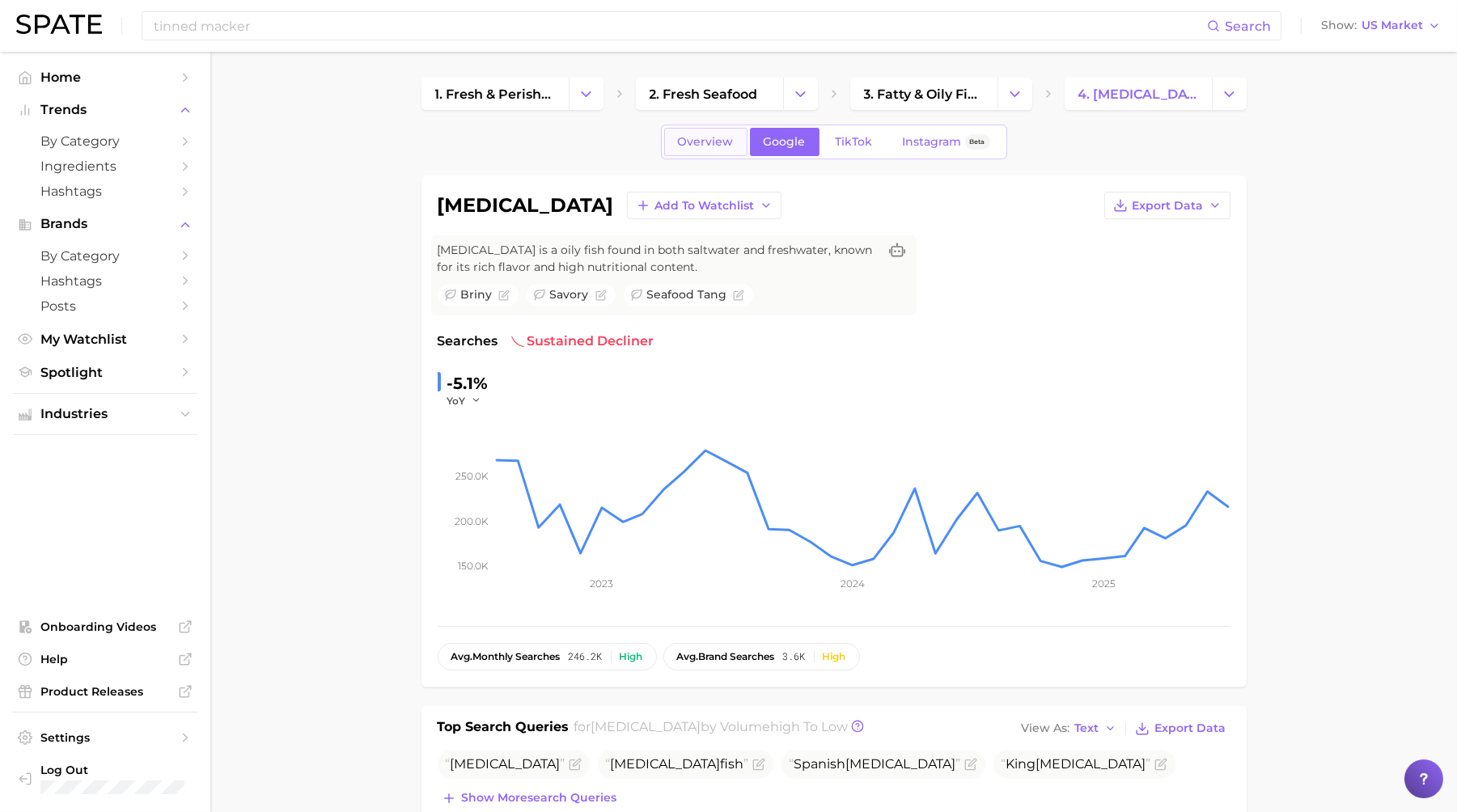
click at [713, 137] on span "Overview" at bounding box center [706, 142] width 56 height 13
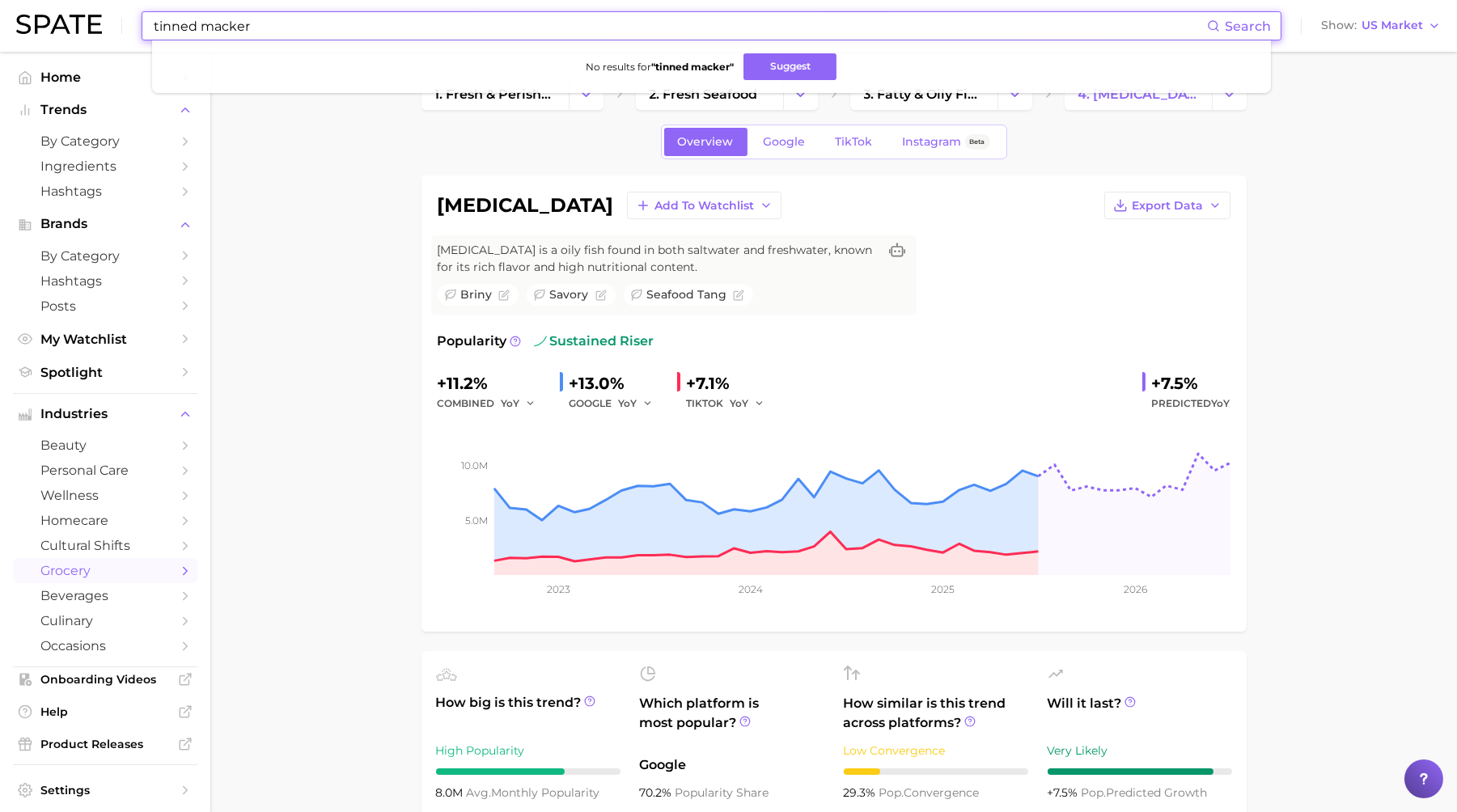
click at [275, 22] on input "tinned macker" at bounding box center [680, 25] width 1056 height 28
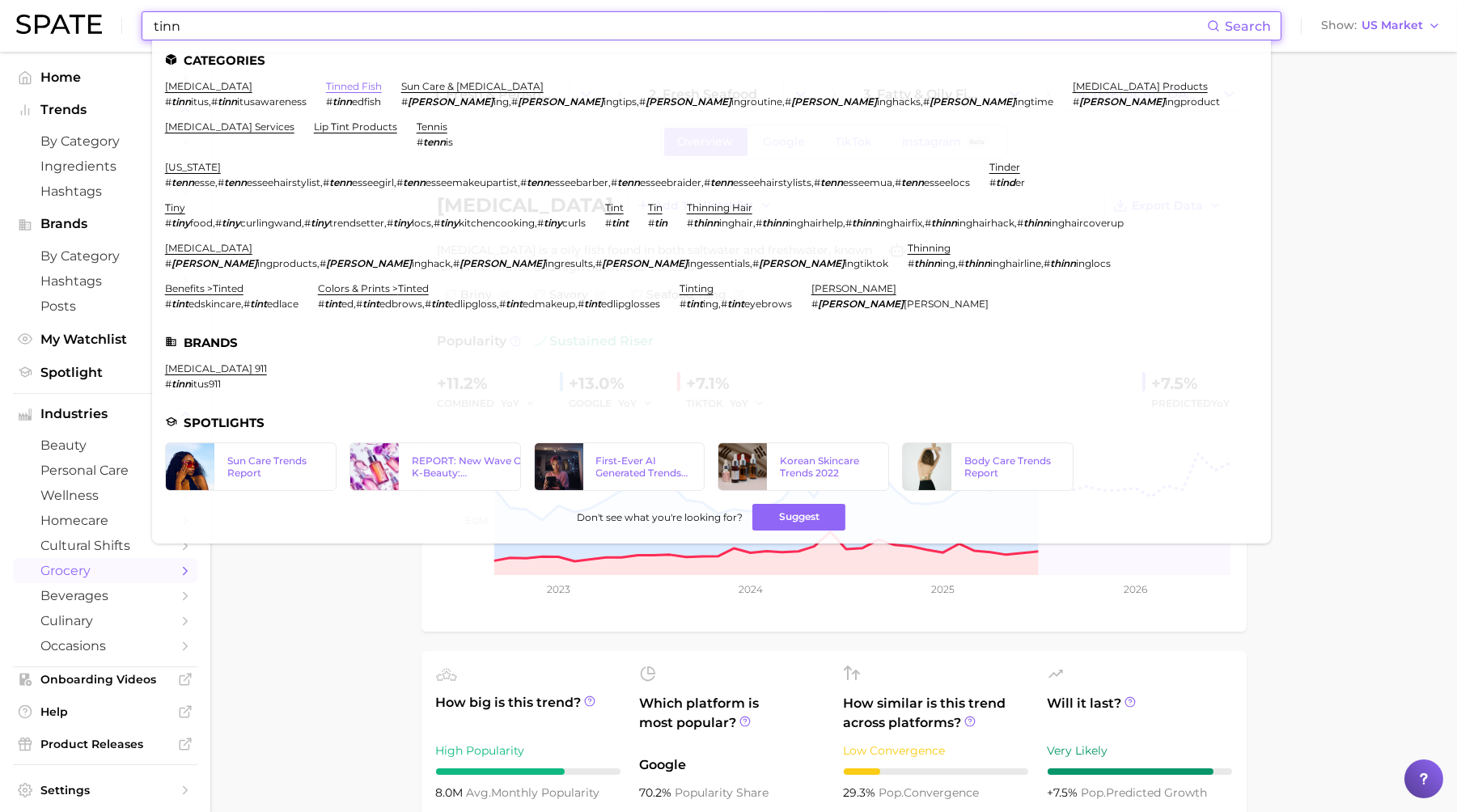
type input "tinn"
click at [343, 89] on link "tinned fish" at bounding box center [354, 86] width 56 height 12
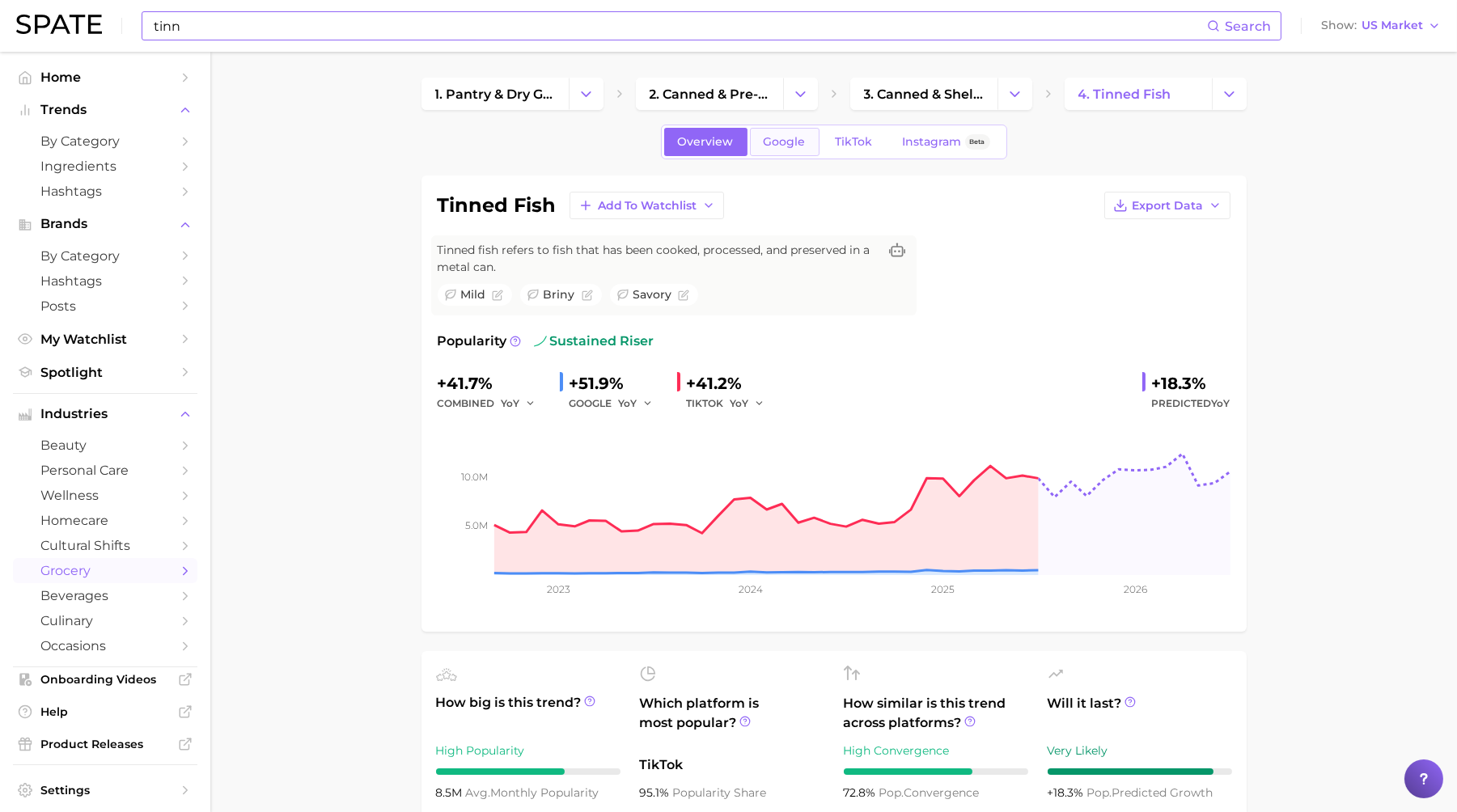
click at [786, 146] on span "Google" at bounding box center [785, 142] width 42 height 13
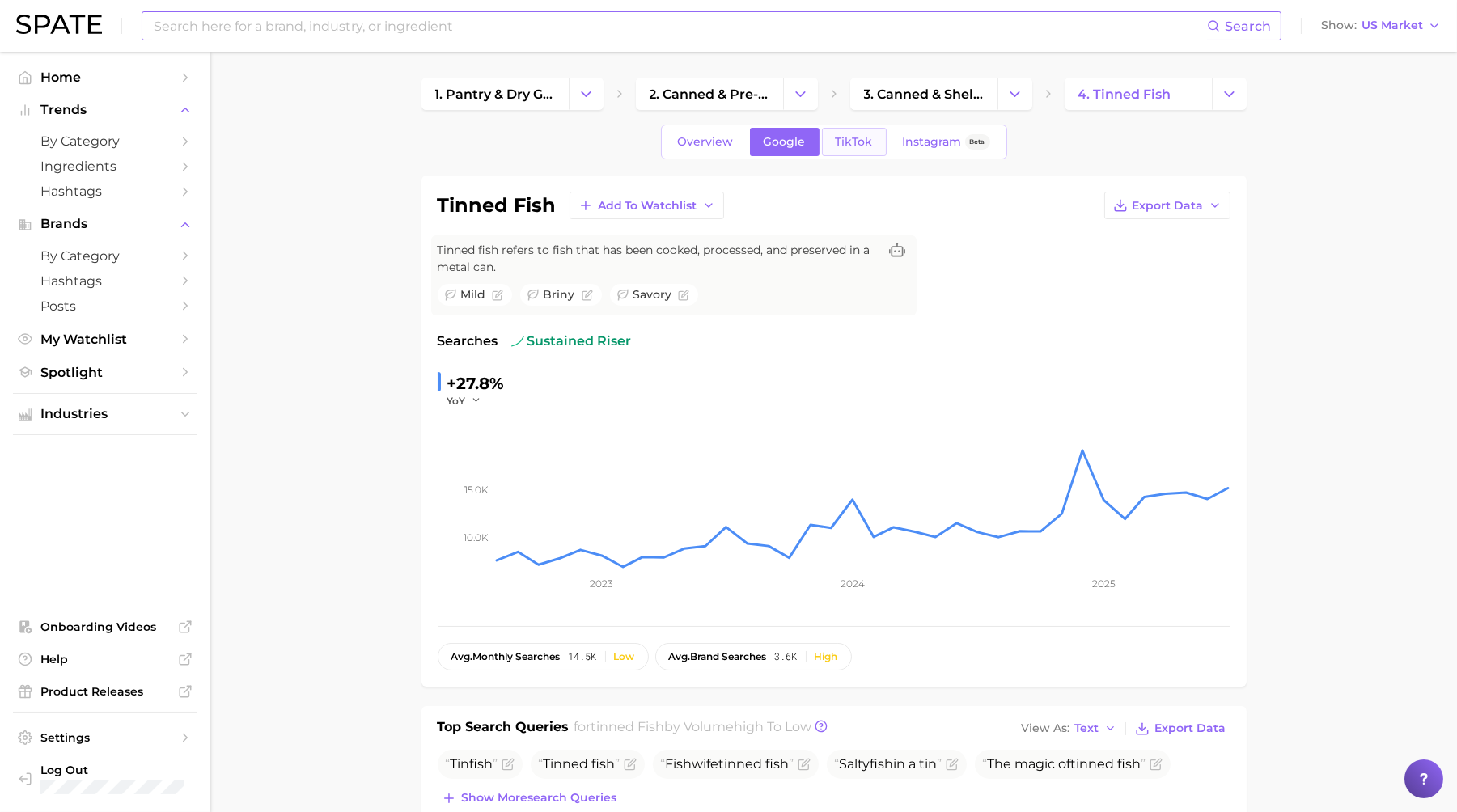
click at [838, 146] on span "TikTok" at bounding box center [854, 142] width 37 height 13
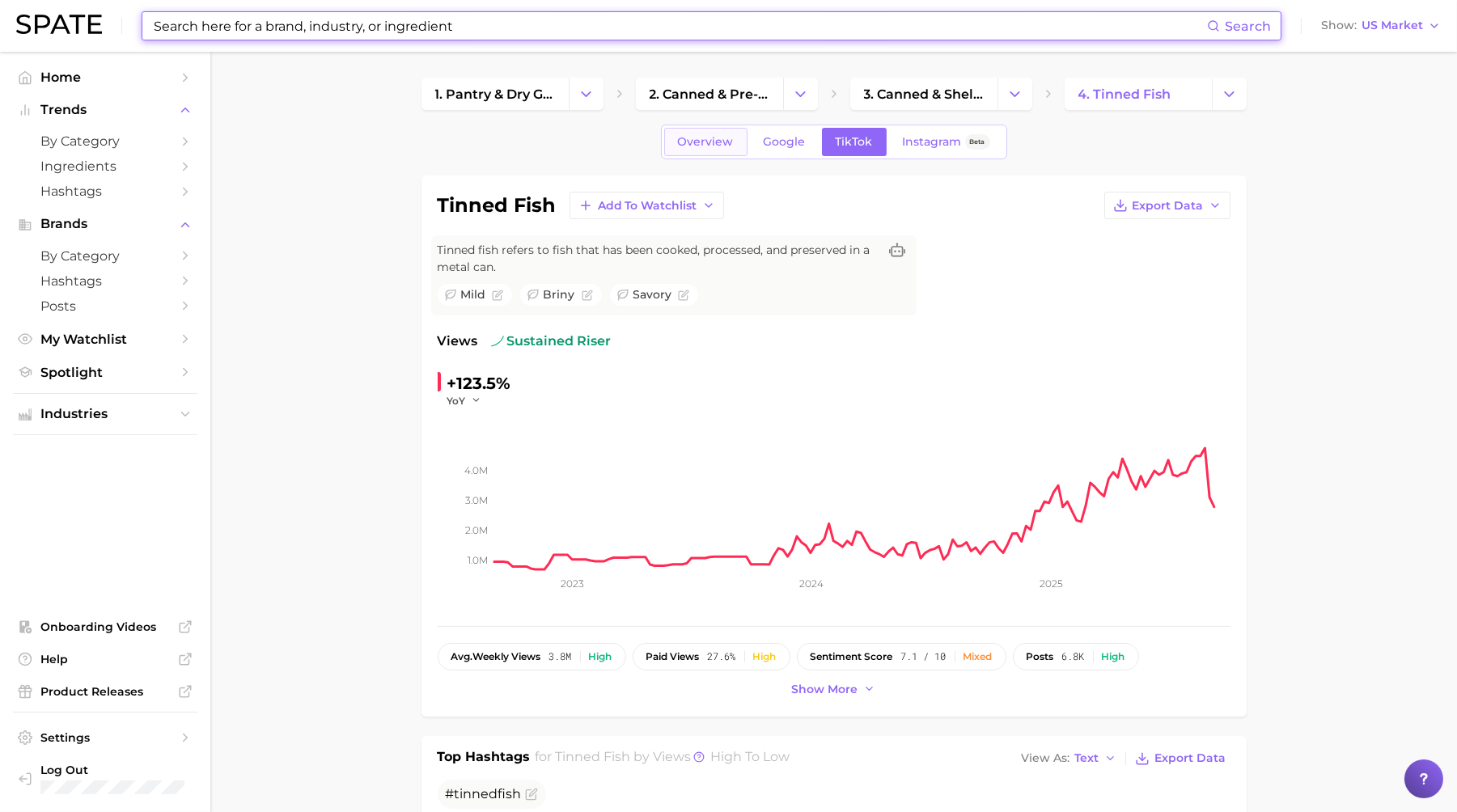
click at [707, 141] on span "Overview" at bounding box center [706, 142] width 56 height 13
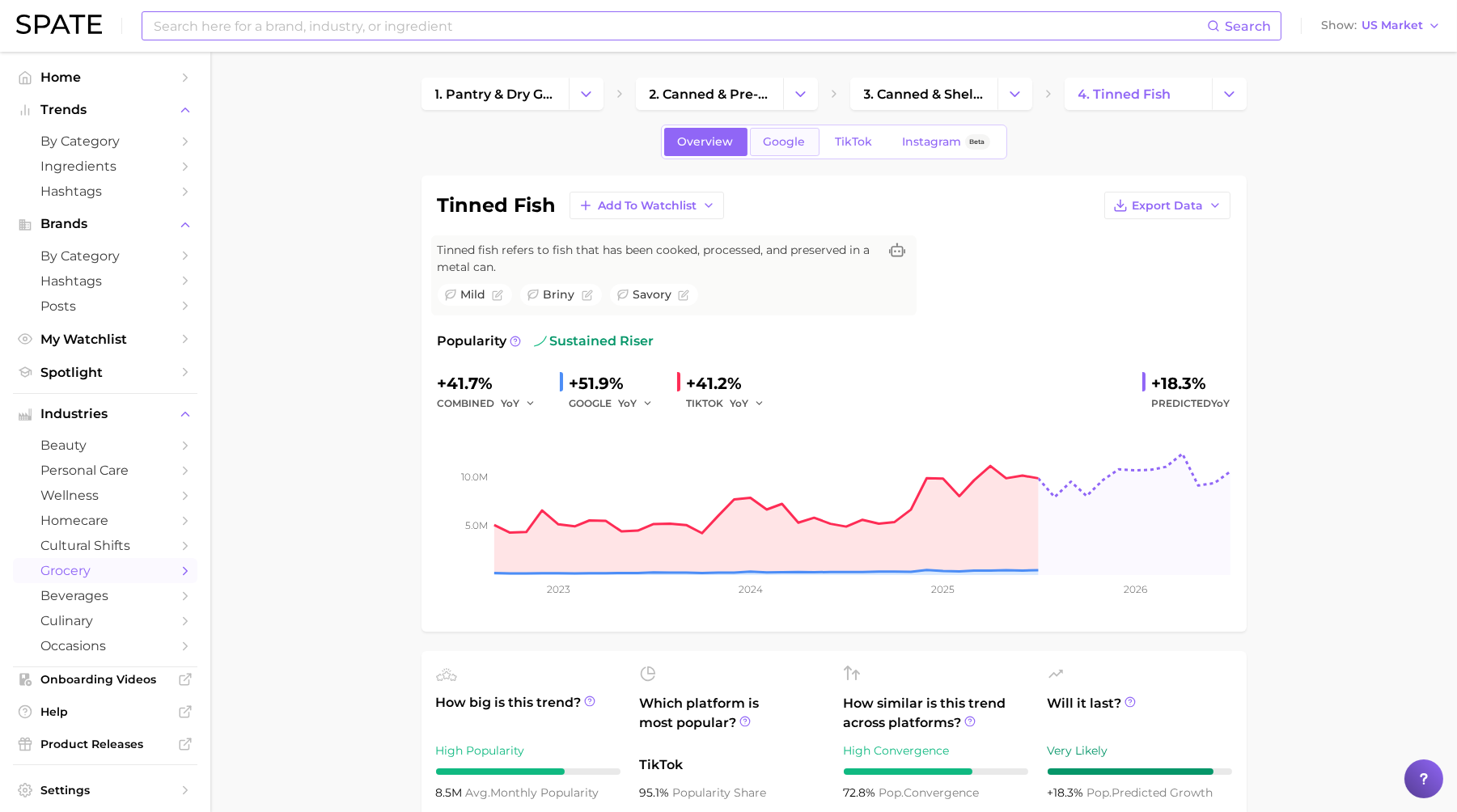
click at [792, 141] on span "Google" at bounding box center [785, 142] width 42 height 13
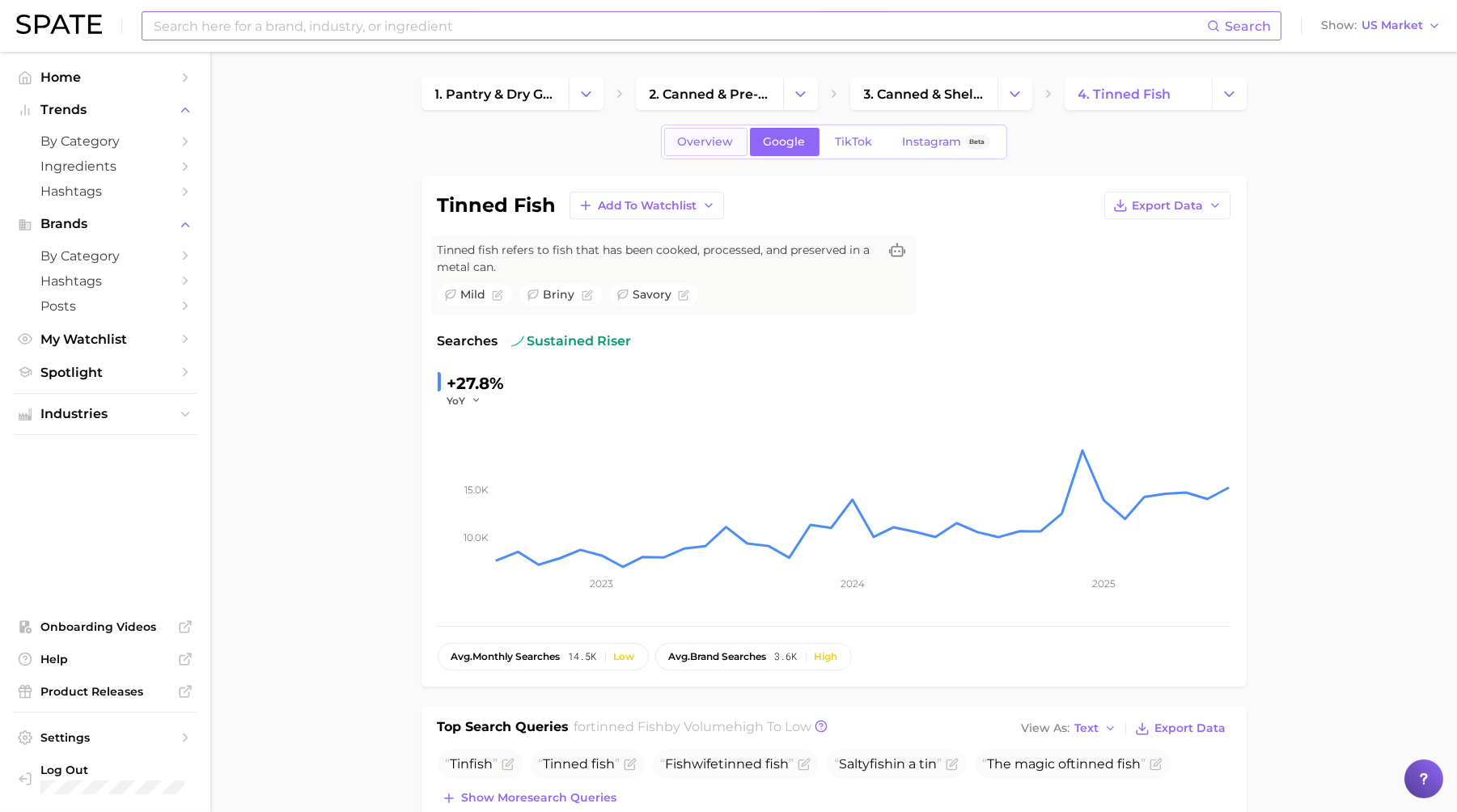
click at [726, 142] on span "Overview" at bounding box center [706, 142] width 56 height 13
